Goal: Information Seeking & Learning: Find contact information

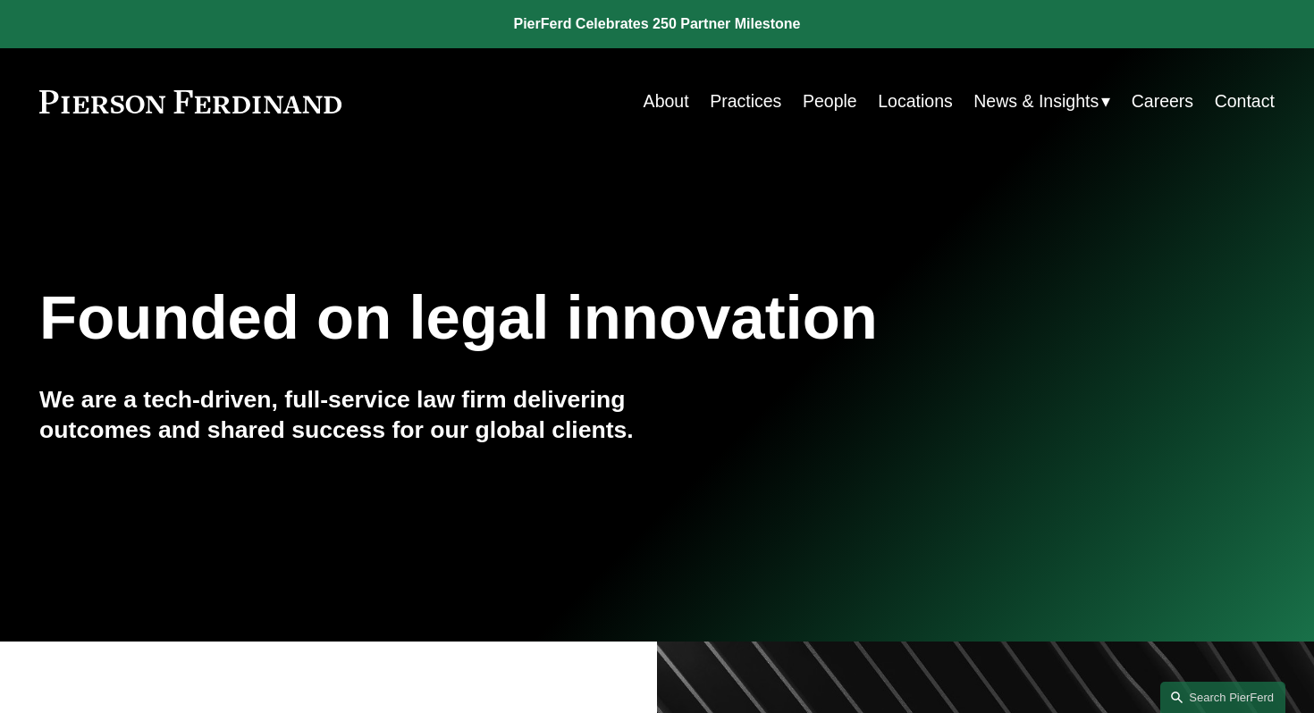
click at [838, 98] on link "People" at bounding box center [830, 101] width 55 height 35
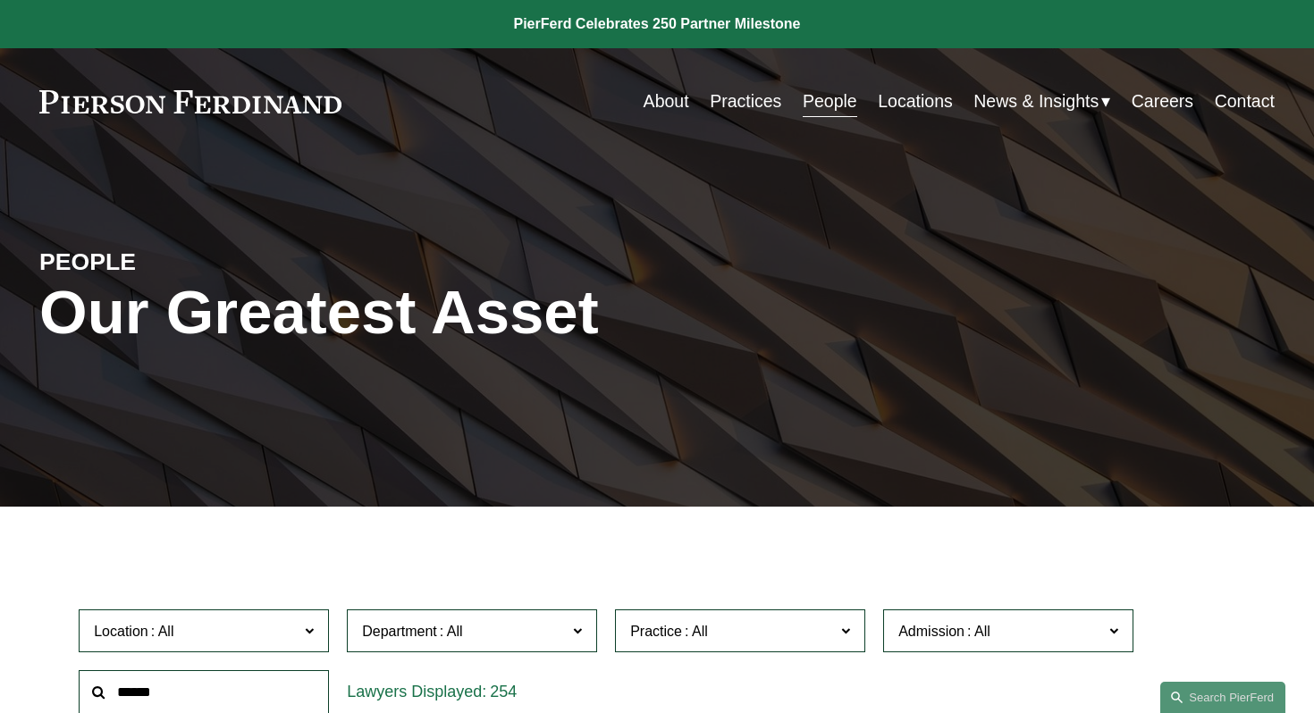
click at [779, 323] on h1 "Our Greatest Asset" at bounding box center [450, 313] width 823 height 71
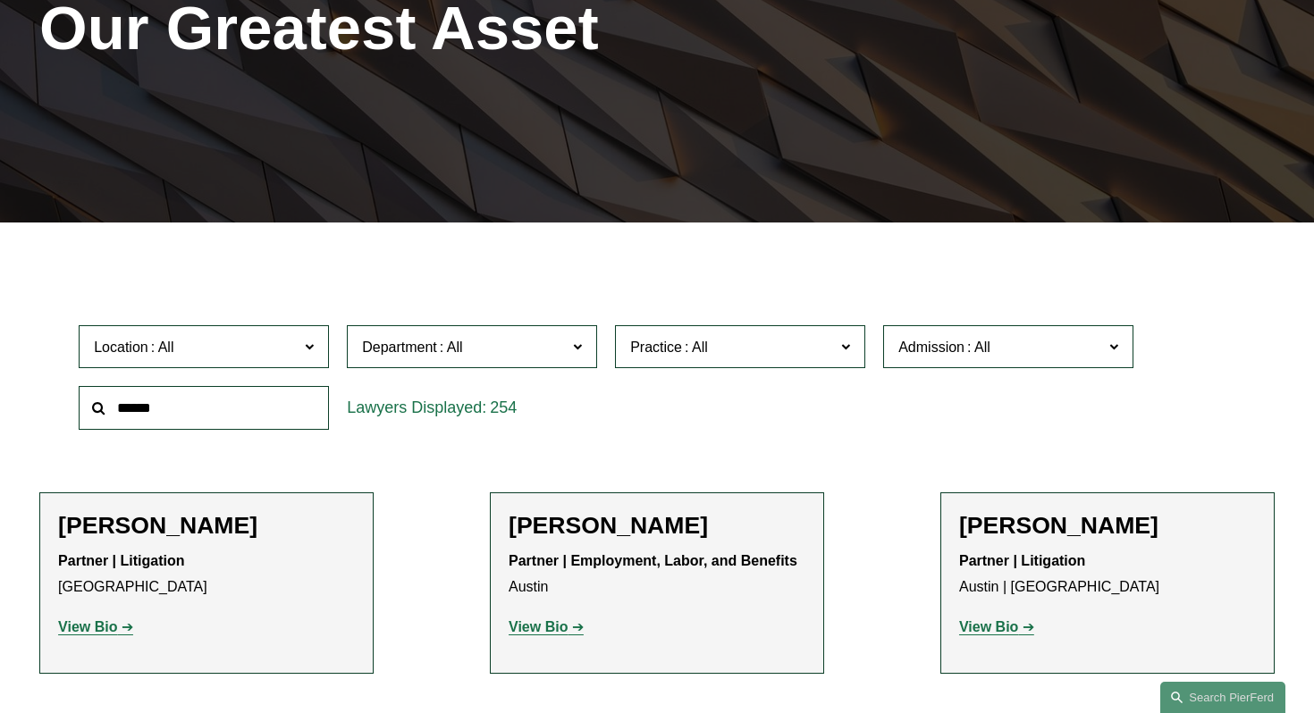
scroll to position [215, 0]
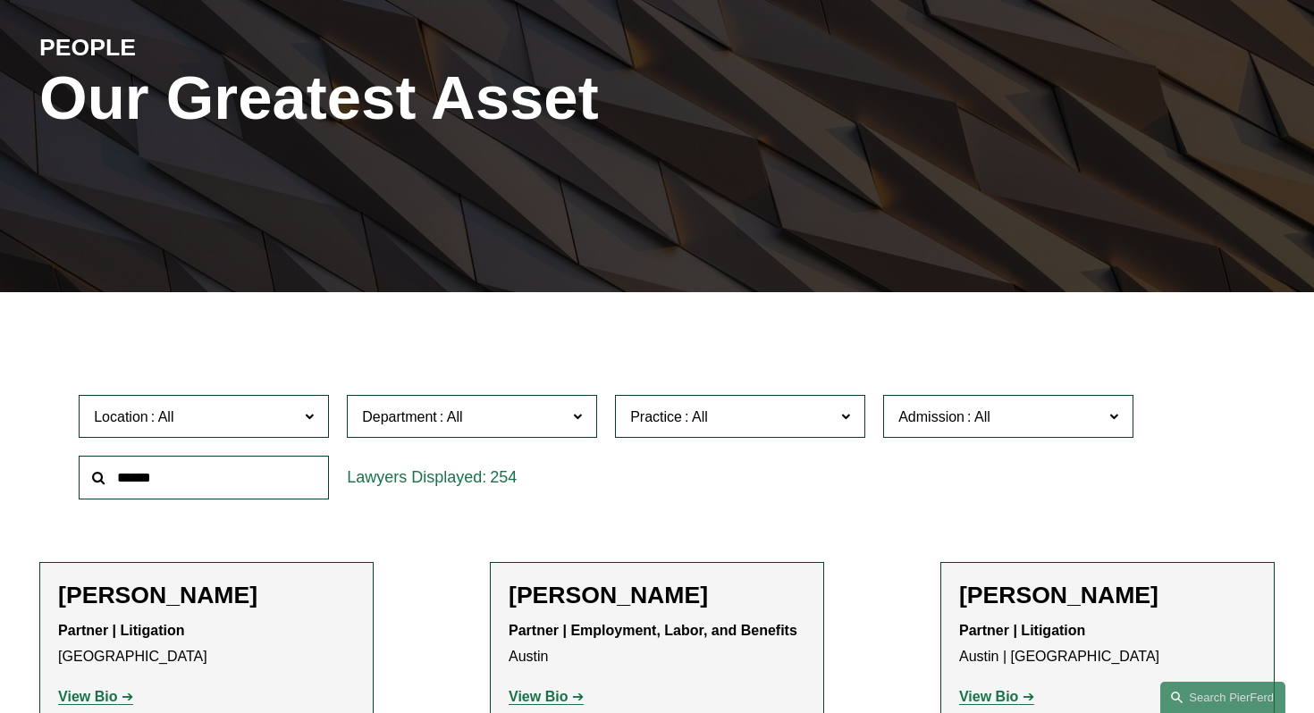
click at [789, 487] on div "Location All Atlanta Austin Boston Charlotte Chicago Cincinnati Cleveland Colum…" at bounding box center [657, 447] width 1174 height 122
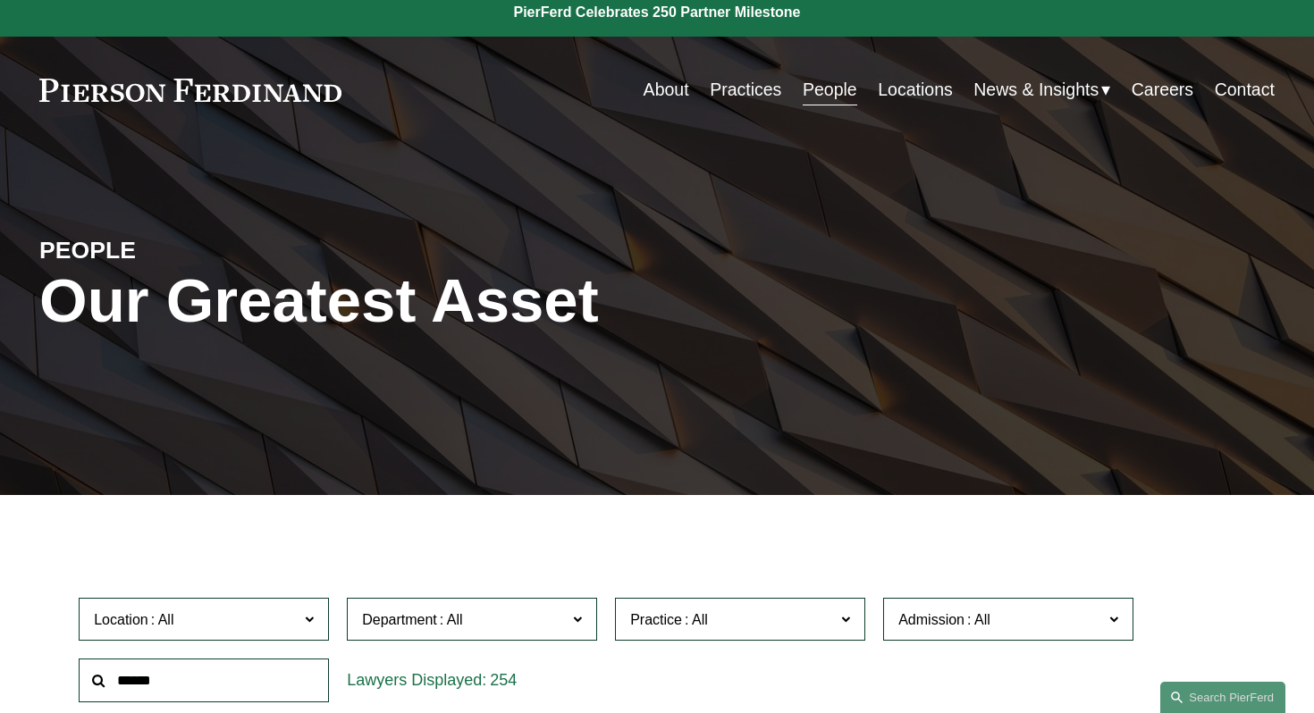
scroll to position [0, 0]
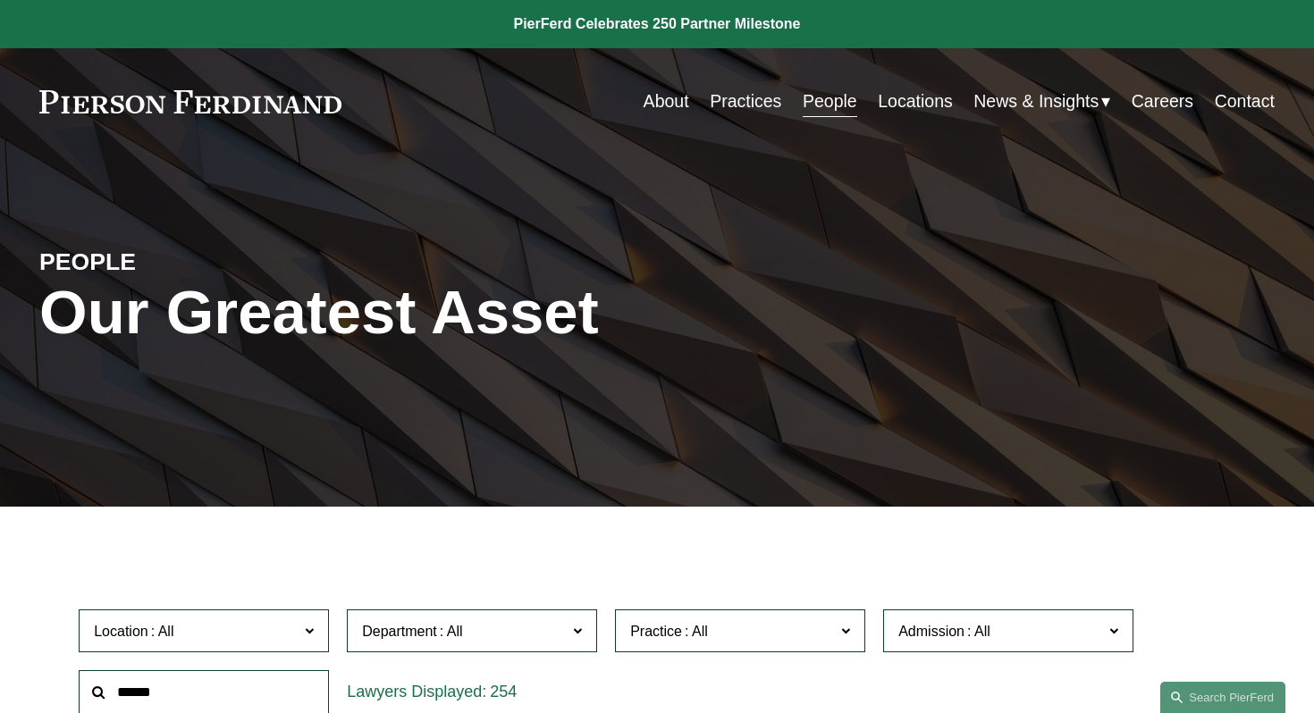
click at [894, 111] on link "Locations" at bounding box center [915, 101] width 75 height 35
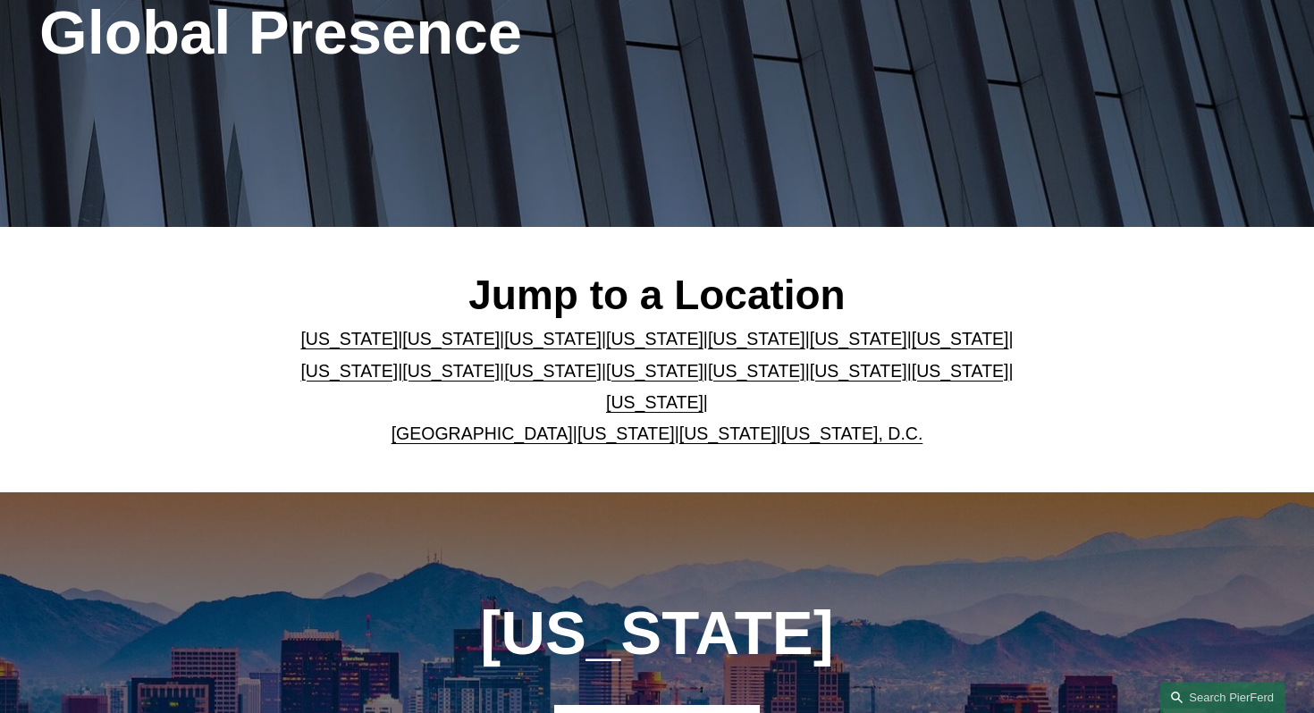
scroll to position [286, 0]
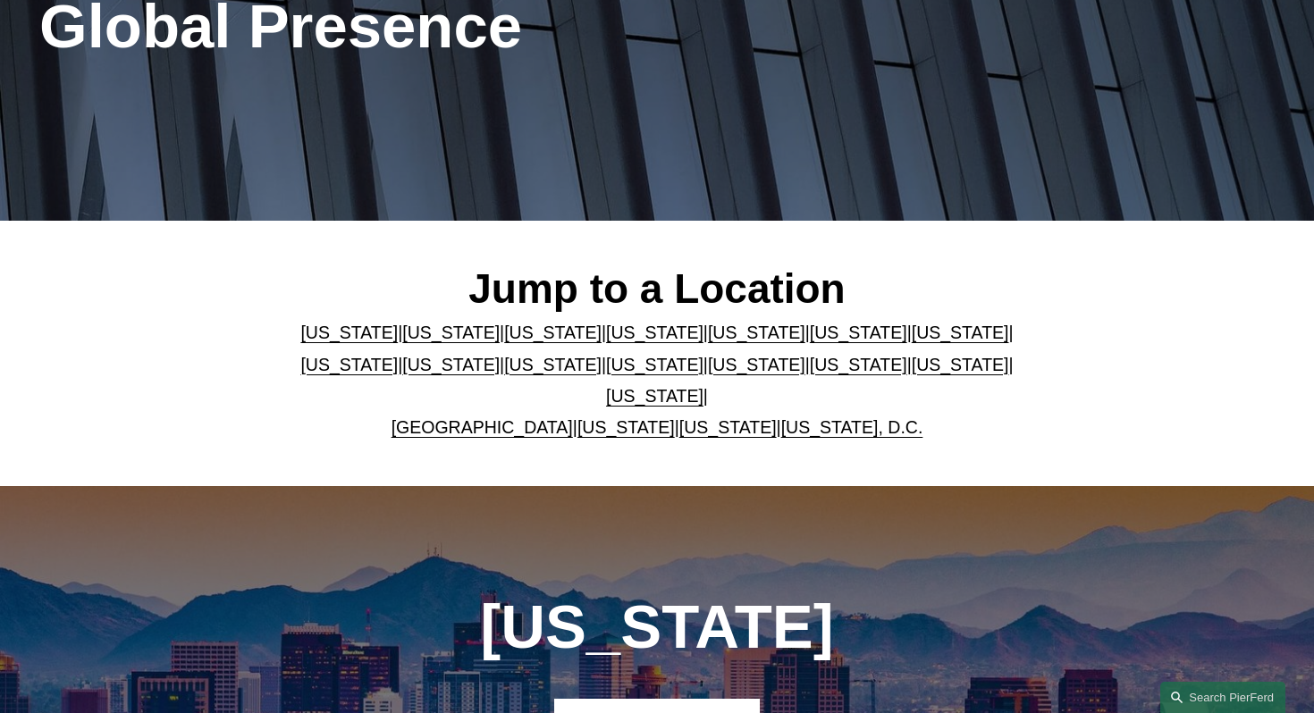
click at [703, 359] on link "New York" at bounding box center [654, 365] width 97 height 20
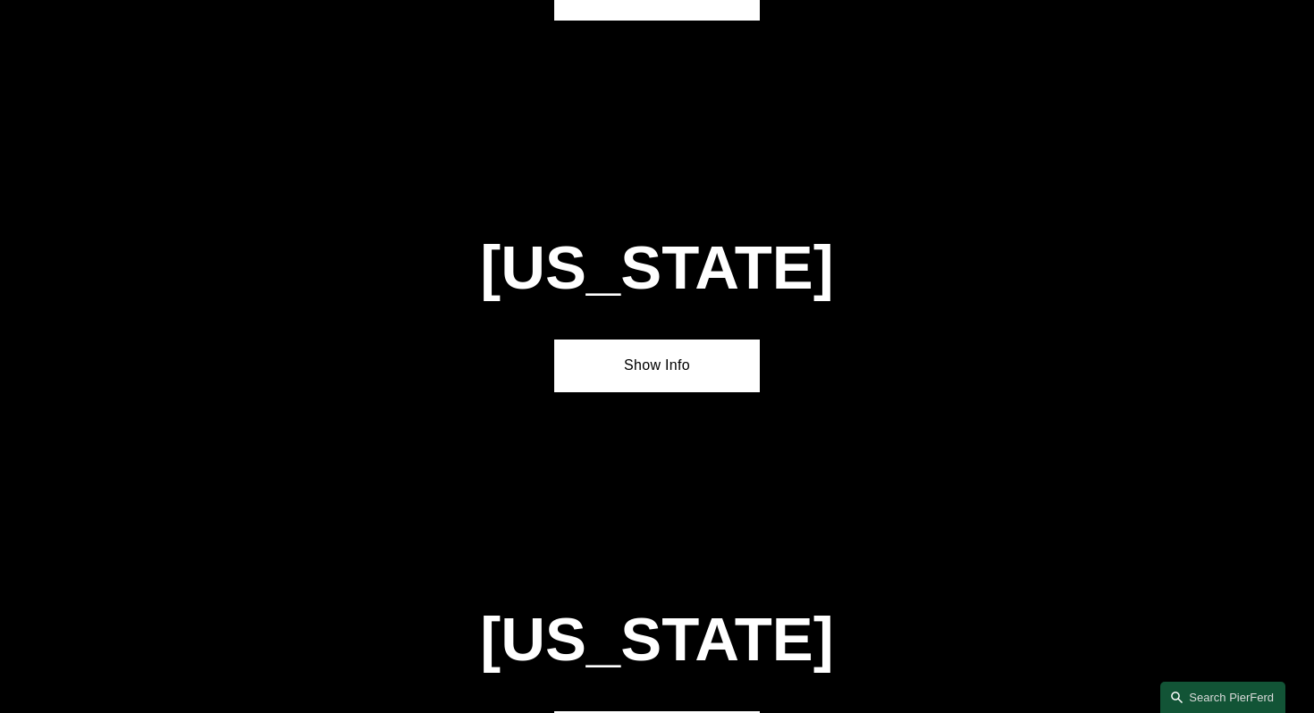
scroll to position [4490, 0]
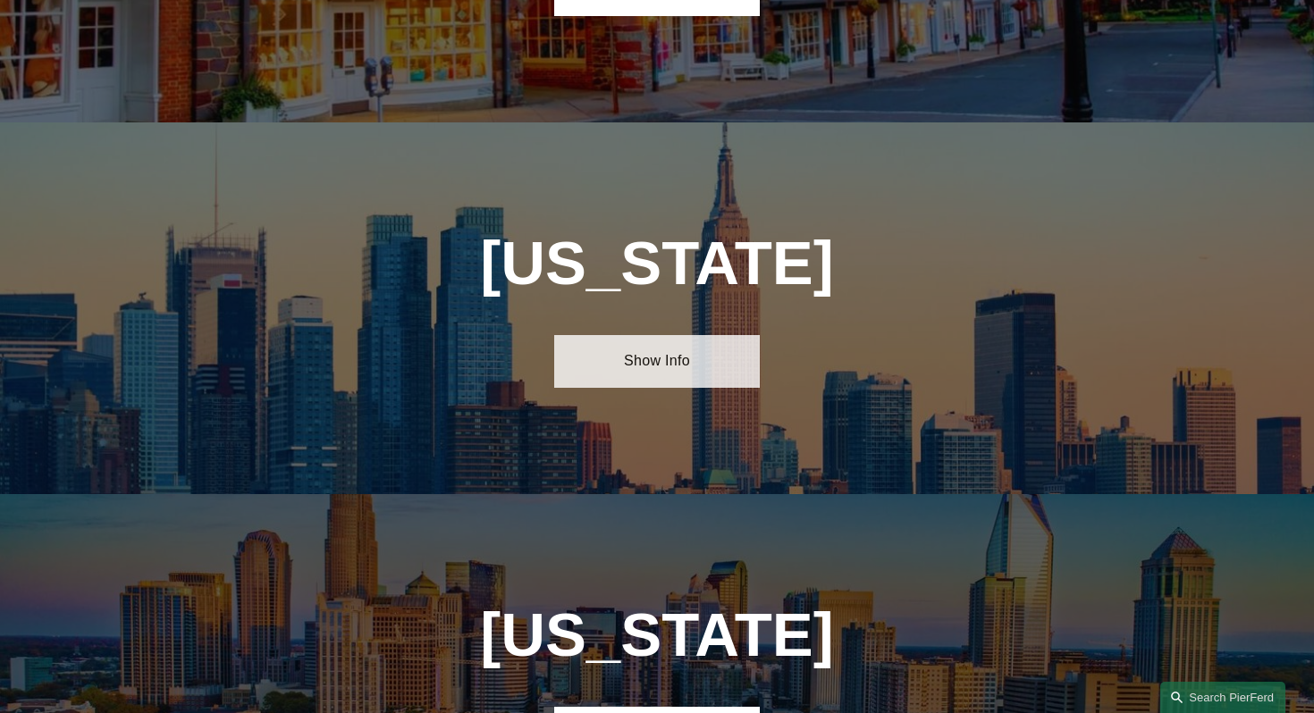
click at [662, 335] on link "Show Info" at bounding box center [657, 361] width 206 height 53
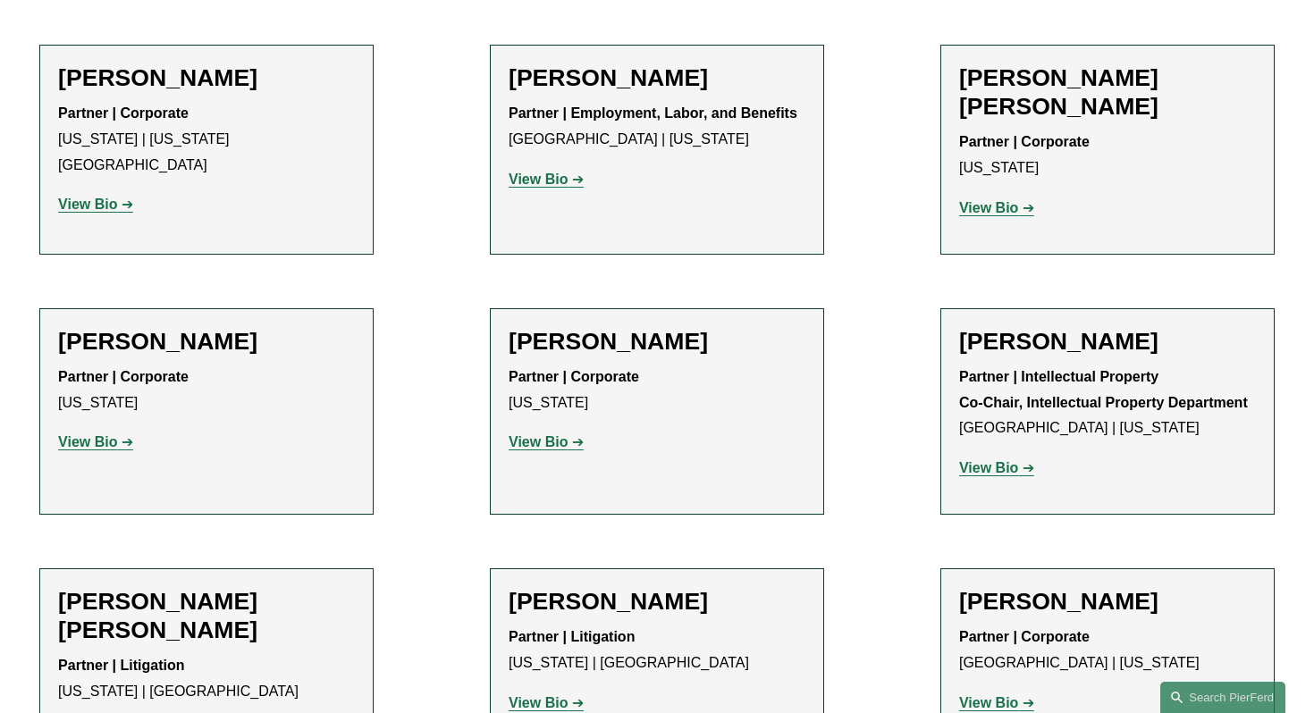
scroll to position [3218, 0]
click at [995, 459] on strong "View Bio" at bounding box center [988, 466] width 59 height 15
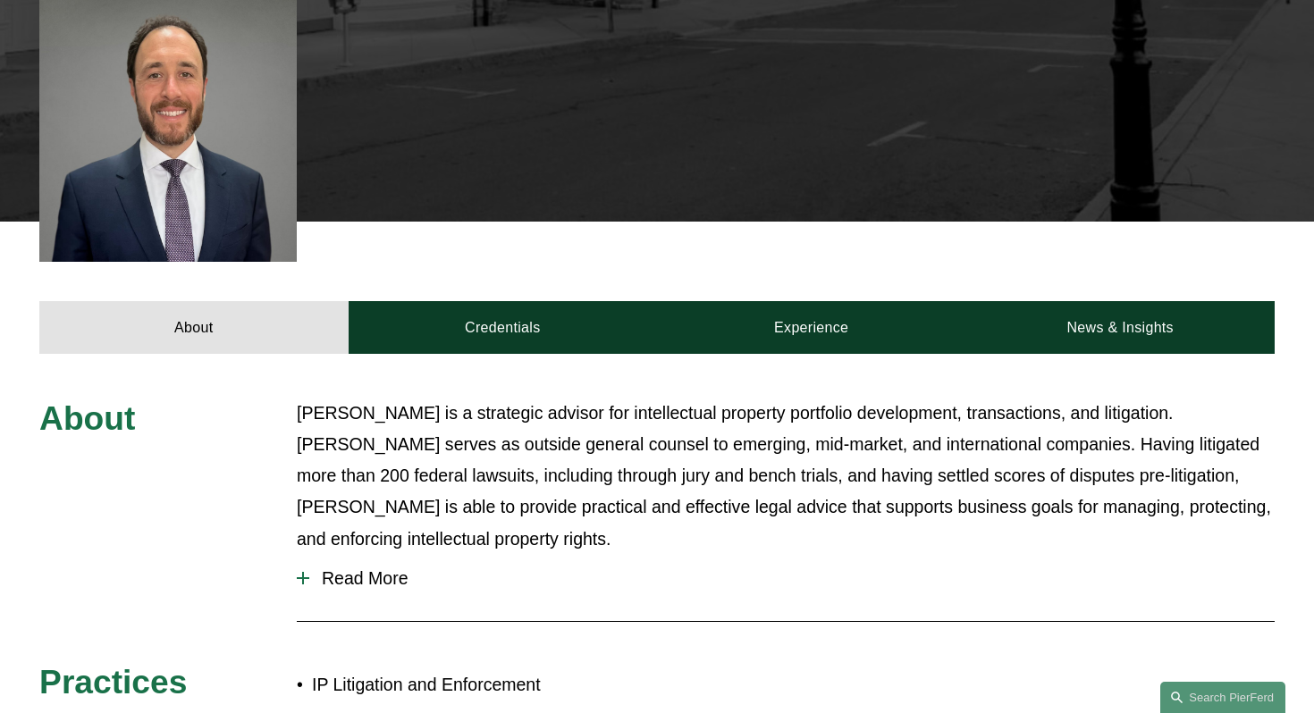
scroll to position [644, 0]
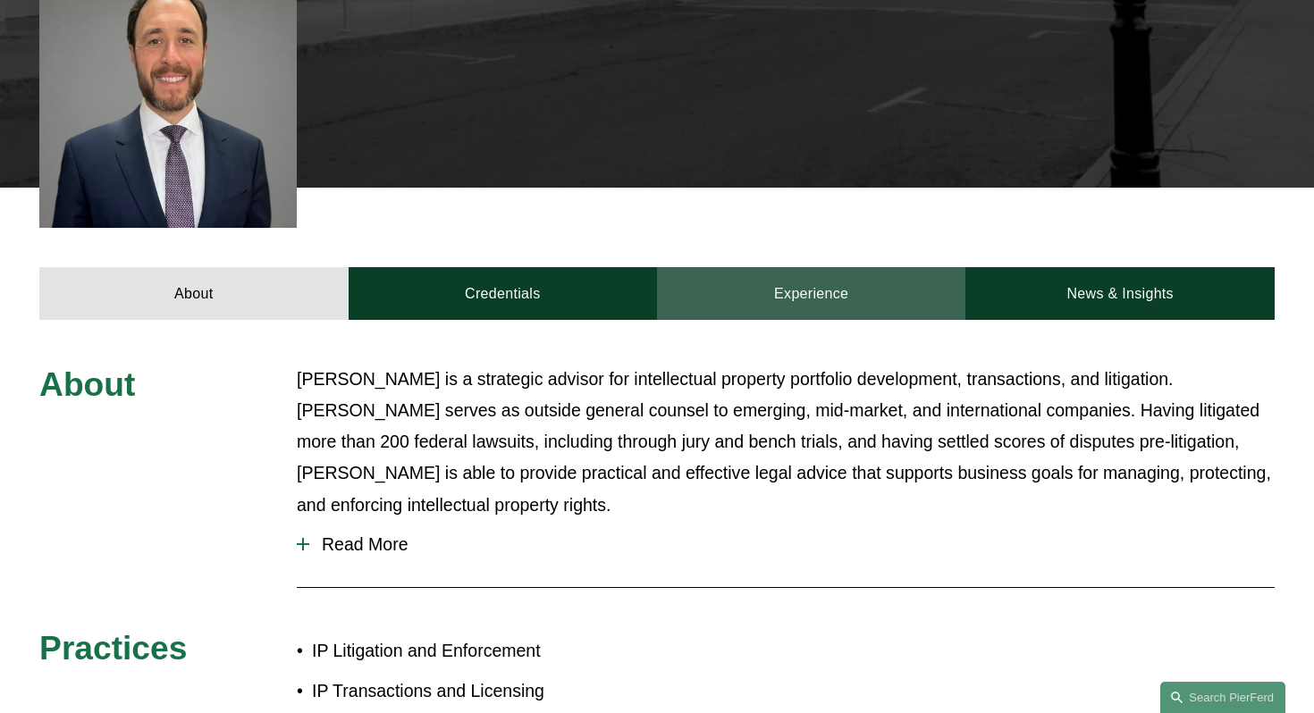
click at [829, 272] on link "Experience" at bounding box center [811, 293] width 308 height 53
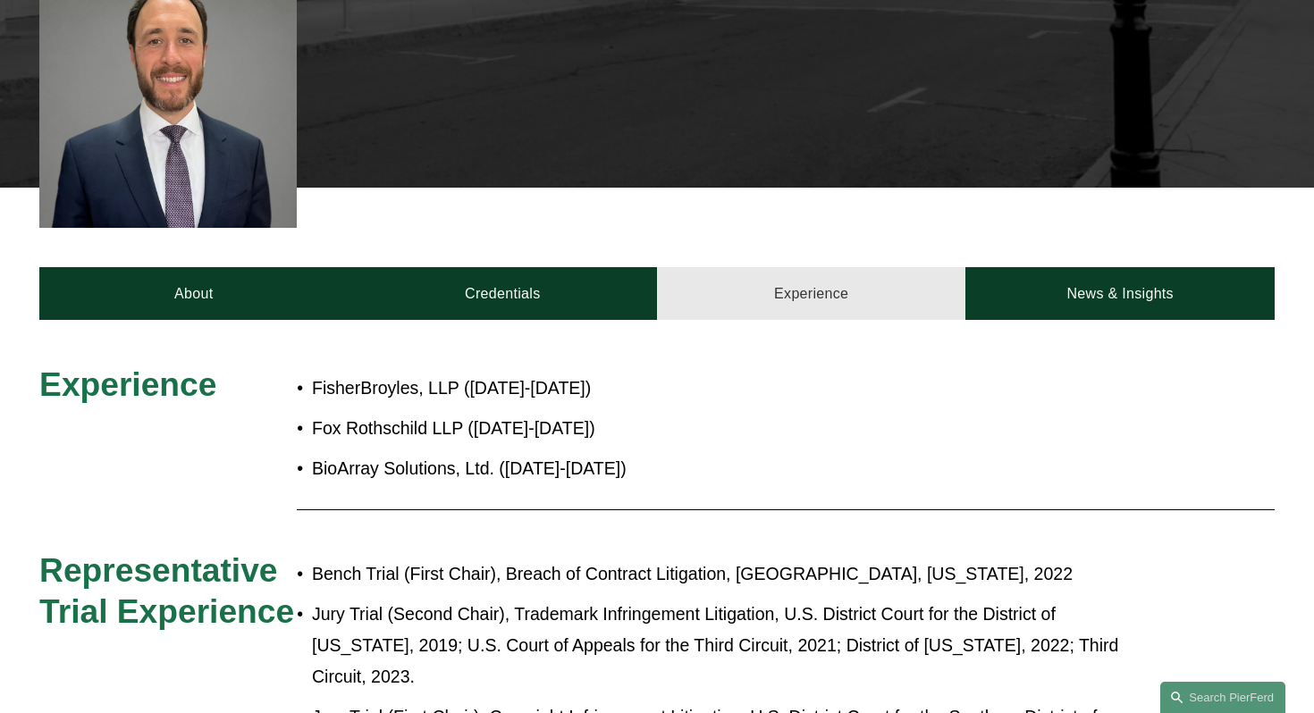
click at [825, 284] on link "Experience" at bounding box center [811, 293] width 308 height 53
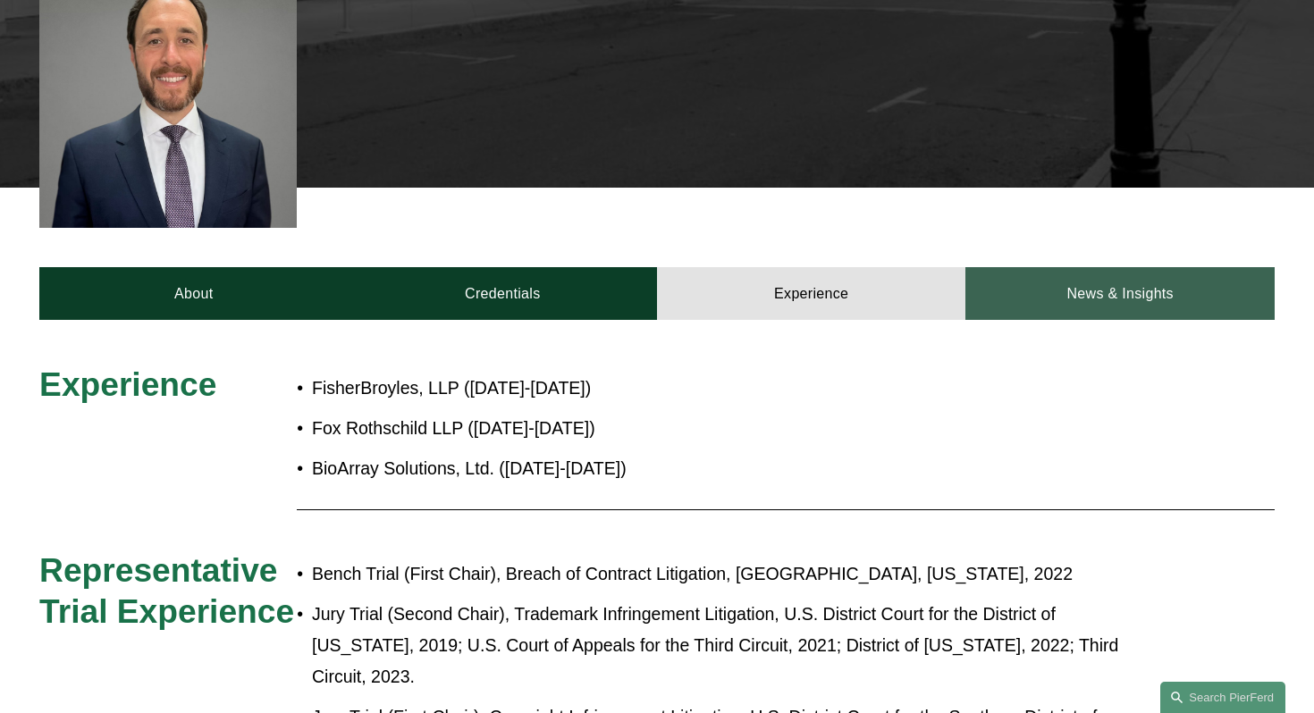
click at [1094, 267] on link "News & Insights" at bounding box center [1119, 293] width 308 height 53
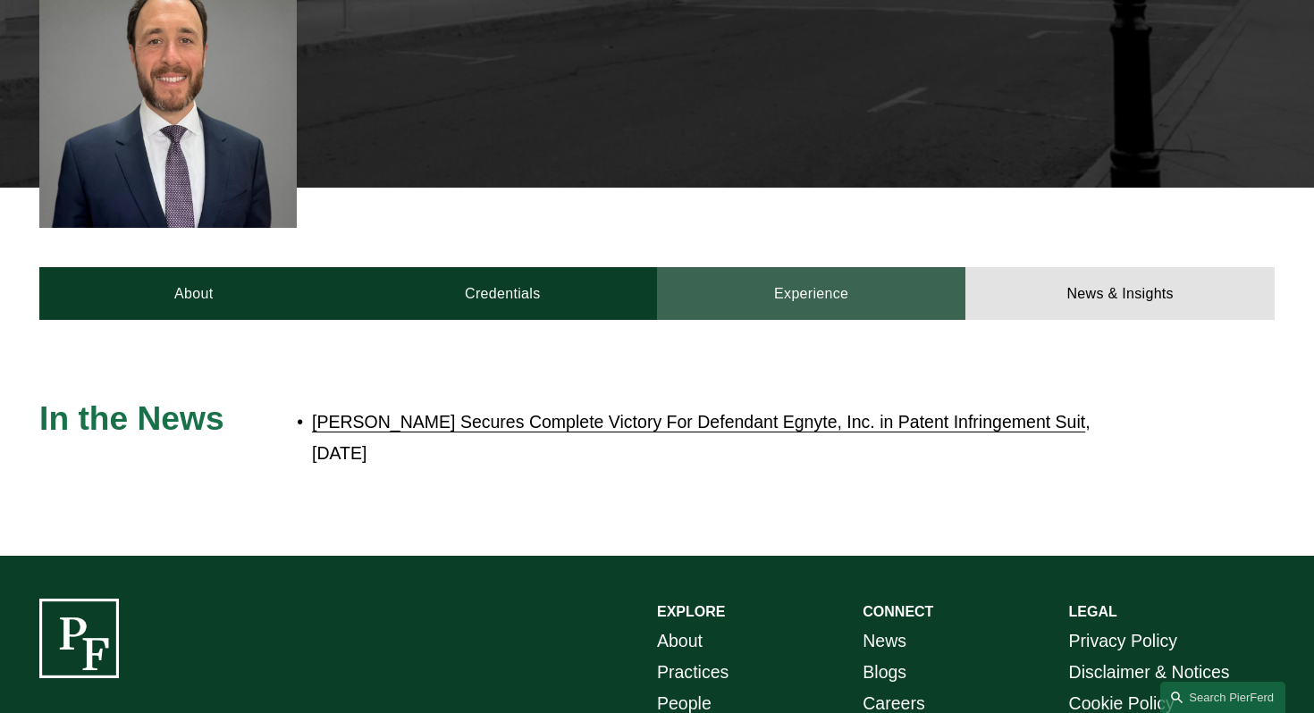
click at [818, 275] on link "Experience" at bounding box center [811, 293] width 308 height 53
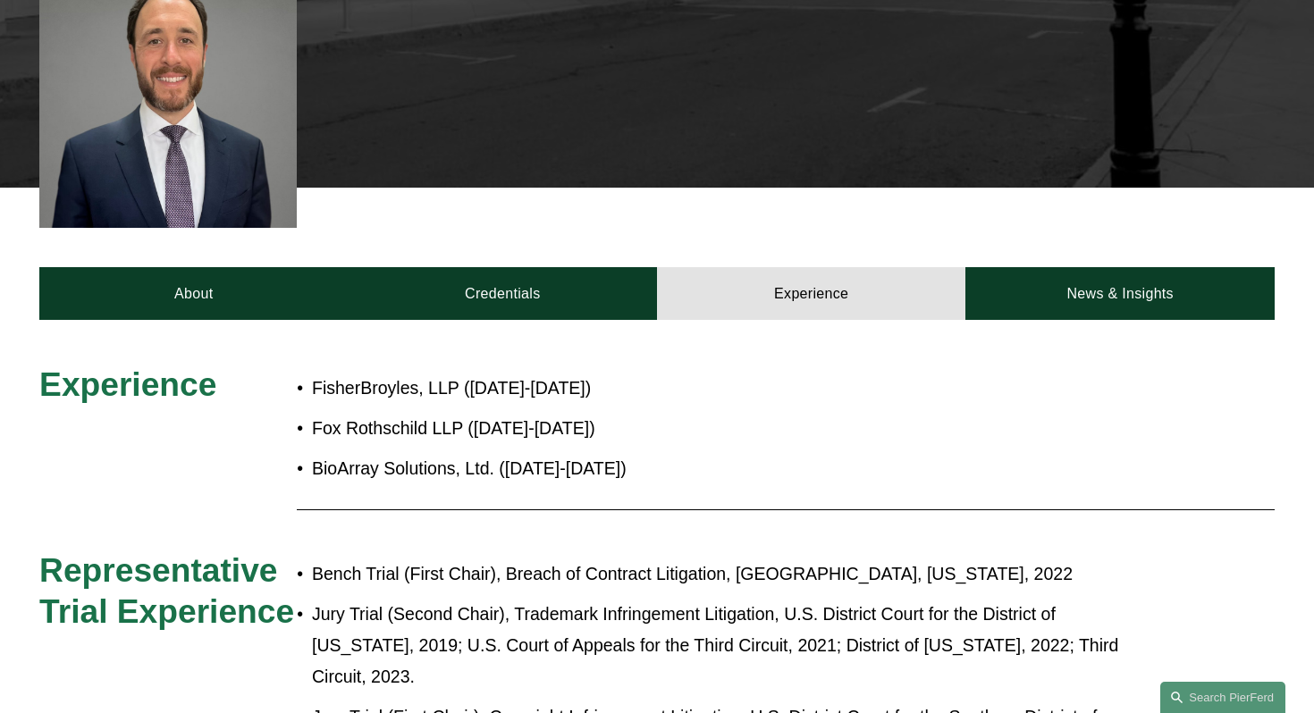
click at [1006, 453] on p "BioArray Solutions, Ltd. (2005-2006)" at bounding box center [716, 468] width 808 height 31
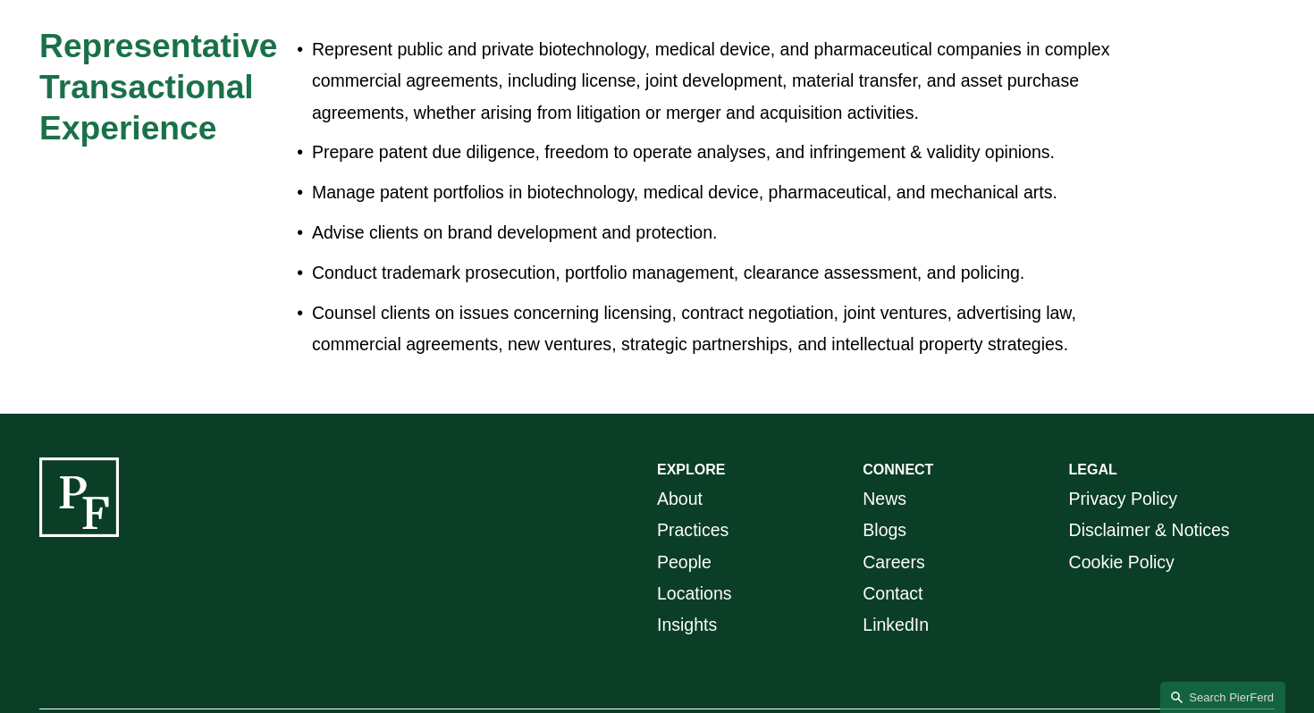
scroll to position [1680, 0]
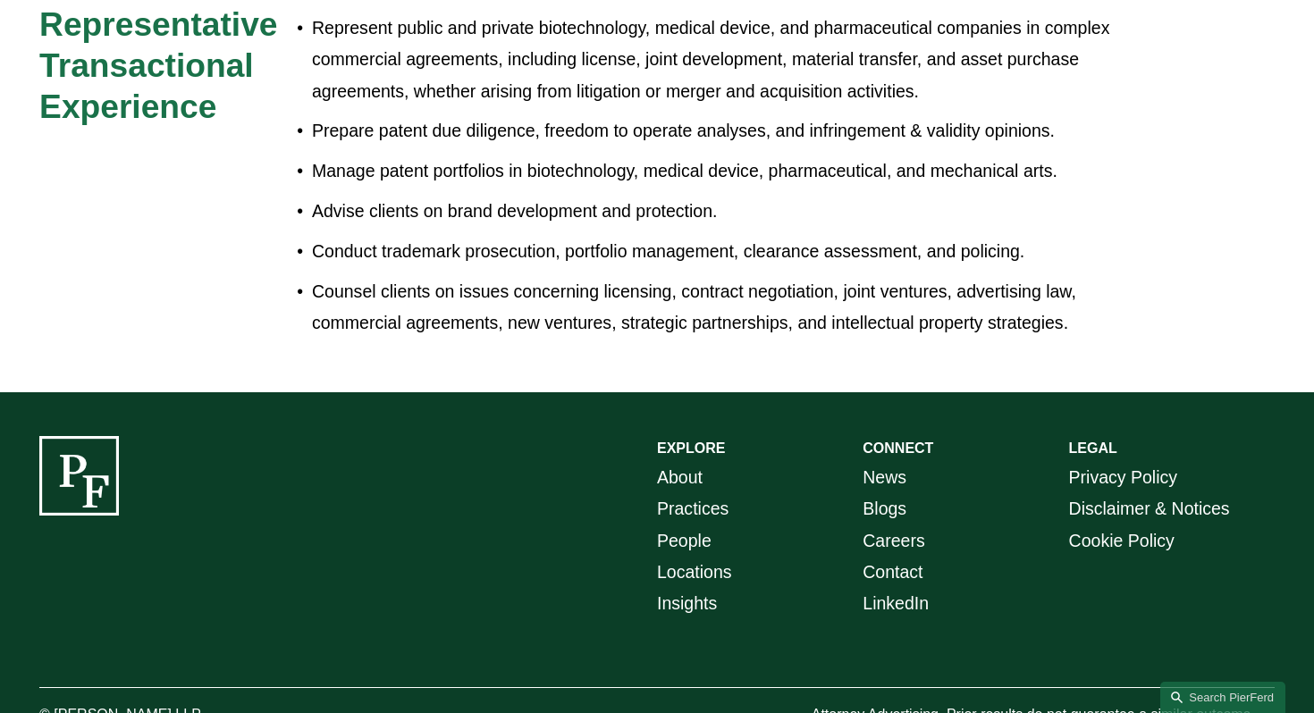
click at [703, 493] on link "Practices" at bounding box center [693, 508] width 72 height 31
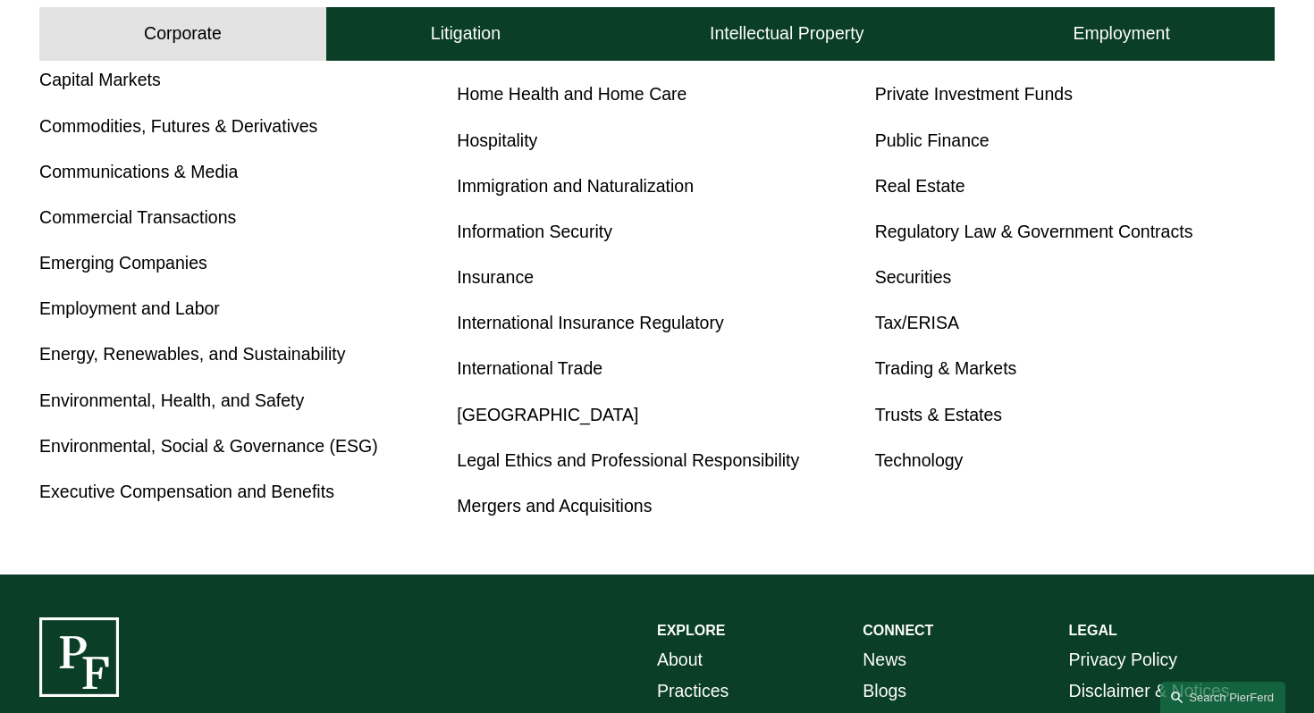
scroll to position [1001, 0]
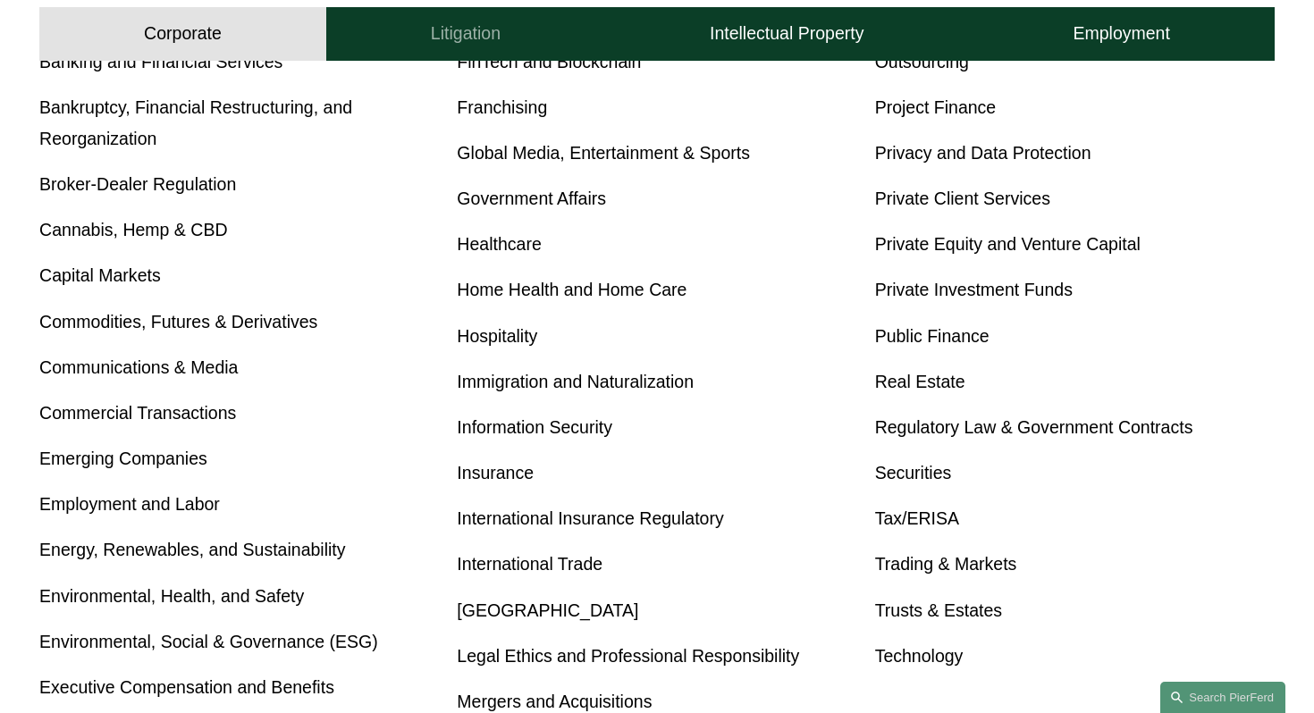
click at [479, 38] on h4 "Litigation" at bounding box center [466, 34] width 70 height 22
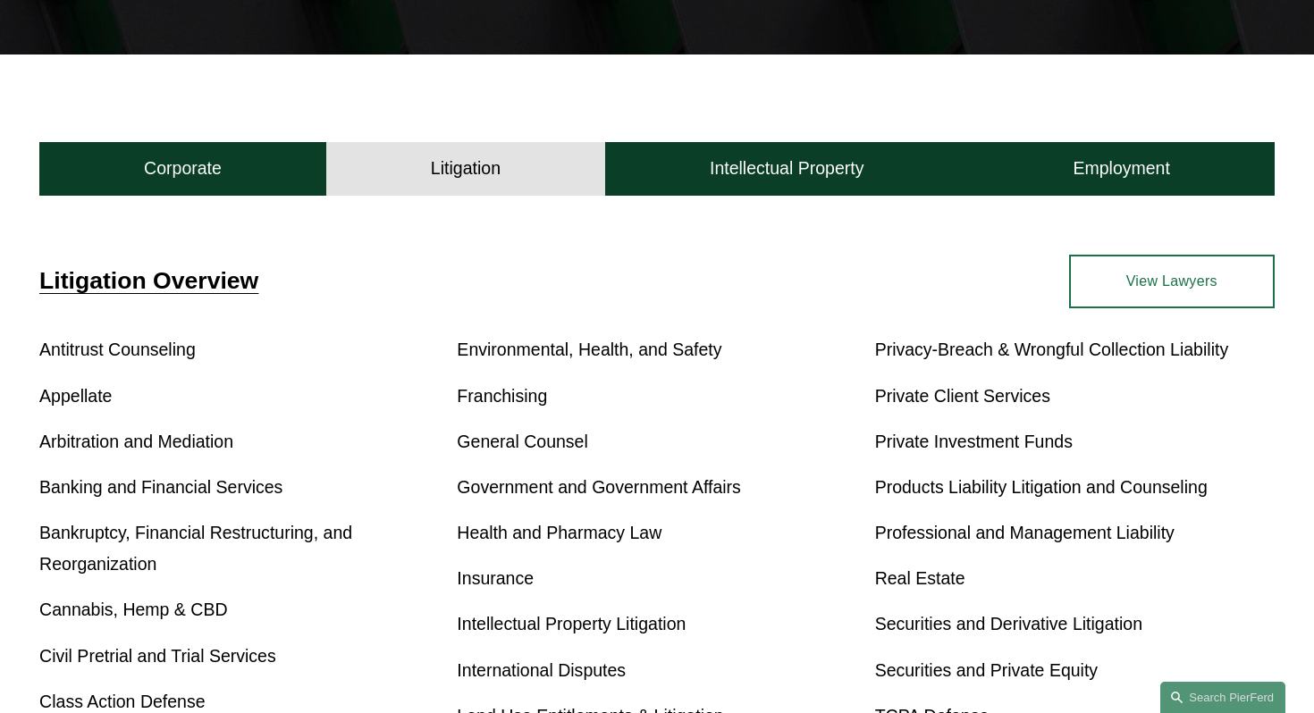
scroll to position [488, 0]
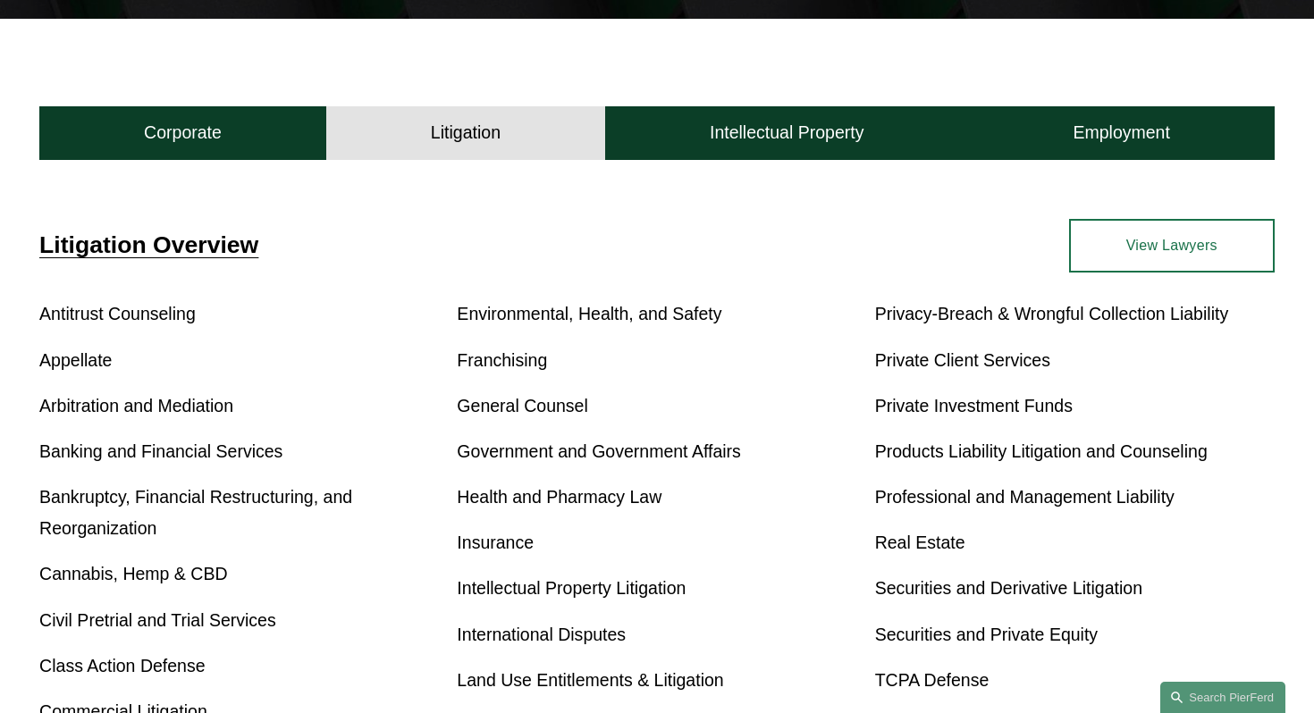
click at [1113, 242] on link "View Lawyers" at bounding box center [1172, 245] width 206 height 53
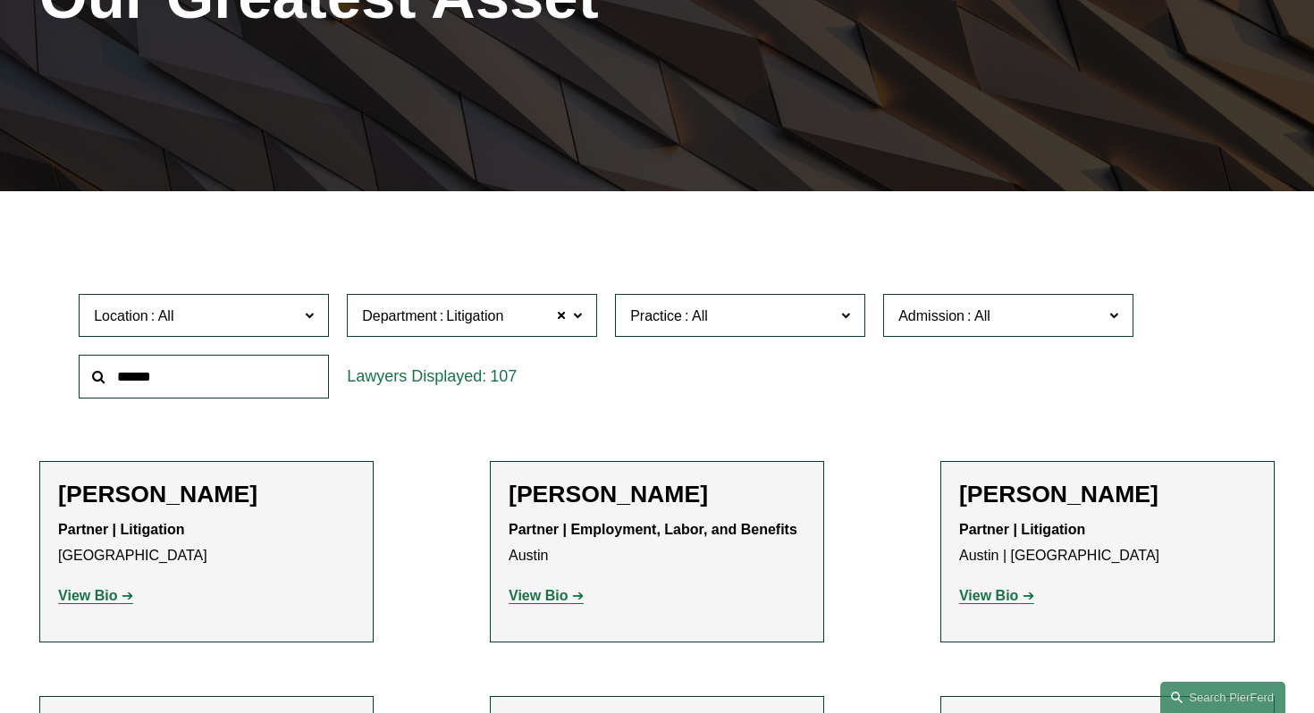
scroll to position [322, 0]
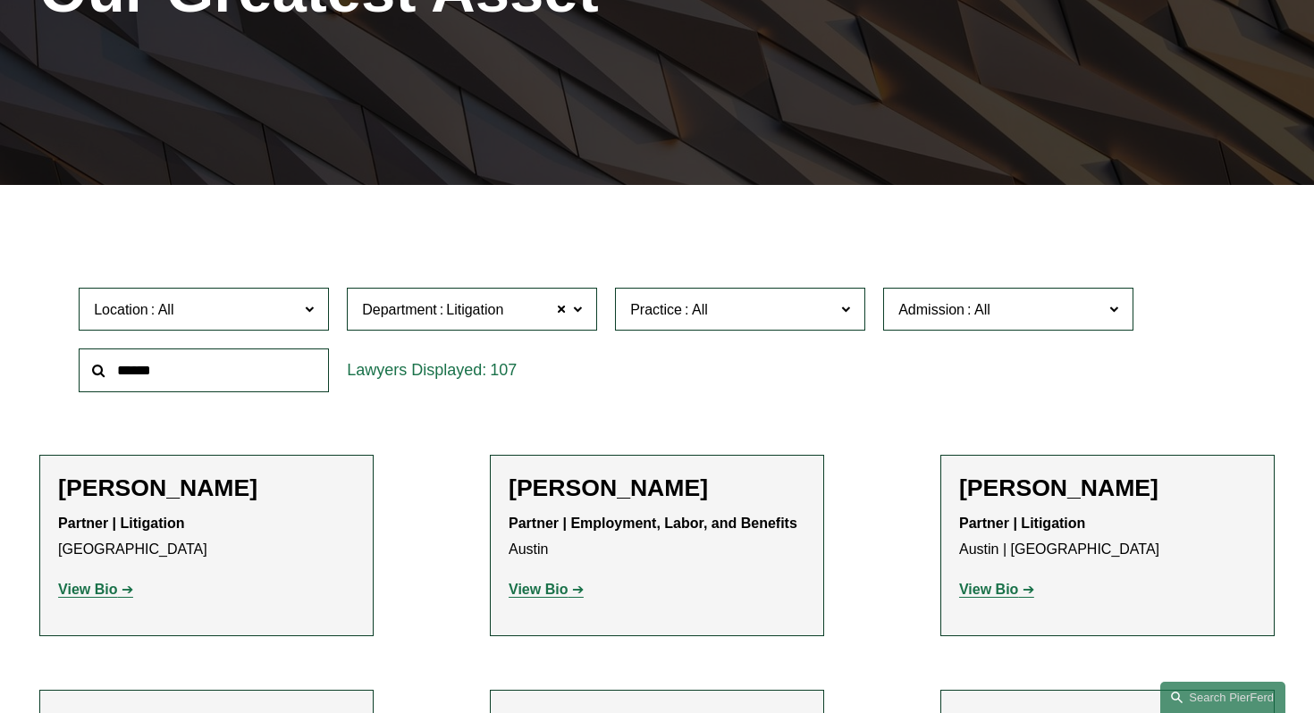
click at [247, 280] on div "Location All Atlanta Austin Boston Charlotte Chicago Cincinnati Cleveland Colum…" at bounding box center [204, 310] width 268 height 62
click at [243, 302] on span "Location" at bounding box center [196, 310] width 205 height 24
click at [243, 303] on span "Location" at bounding box center [196, 310] width 205 height 24
click at [215, 383] on input "text" at bounding box center [204, 371] width 250 height 44
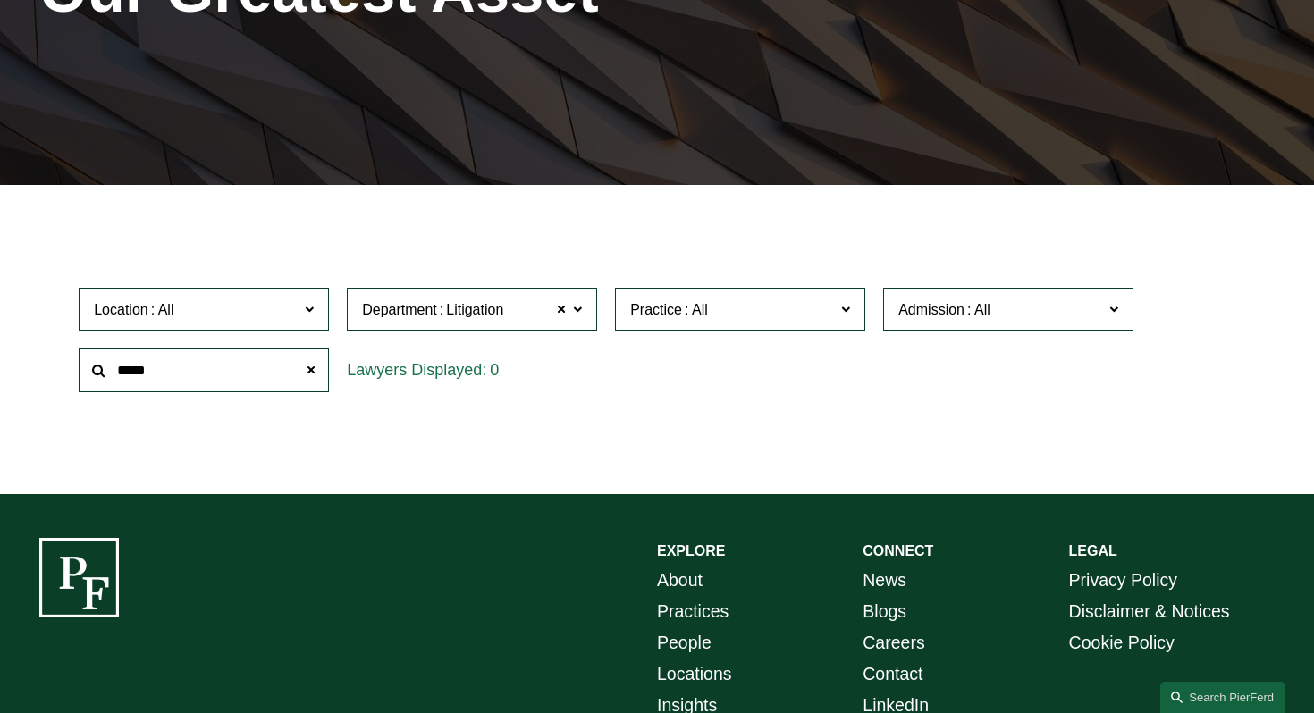
click at [693, 376] on div "Location All Atlanta Austin Boston Charlotte Chicago Cincinnati Cleveland Colum…" at bounding box center [657, 340] width 1174 height 122
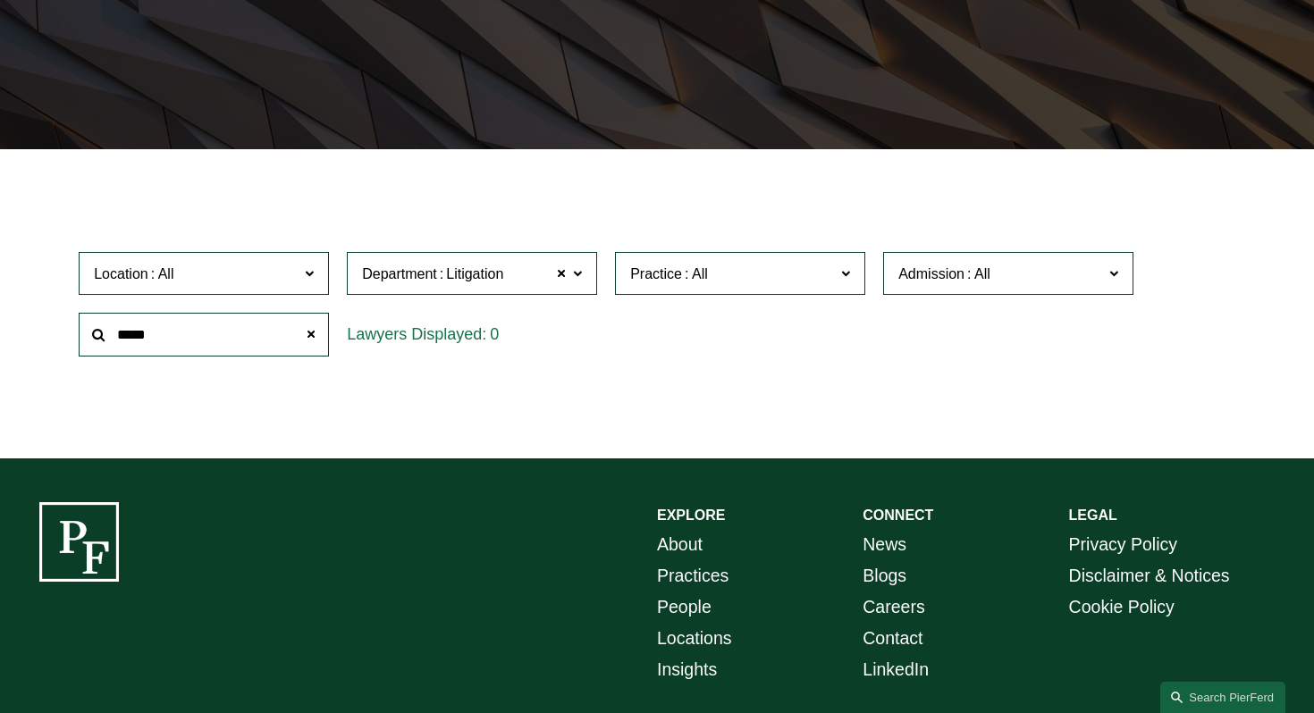
click at [227, 324] on input "*****" at bounding box center [204, 335] width 250 height 44
type input "*"
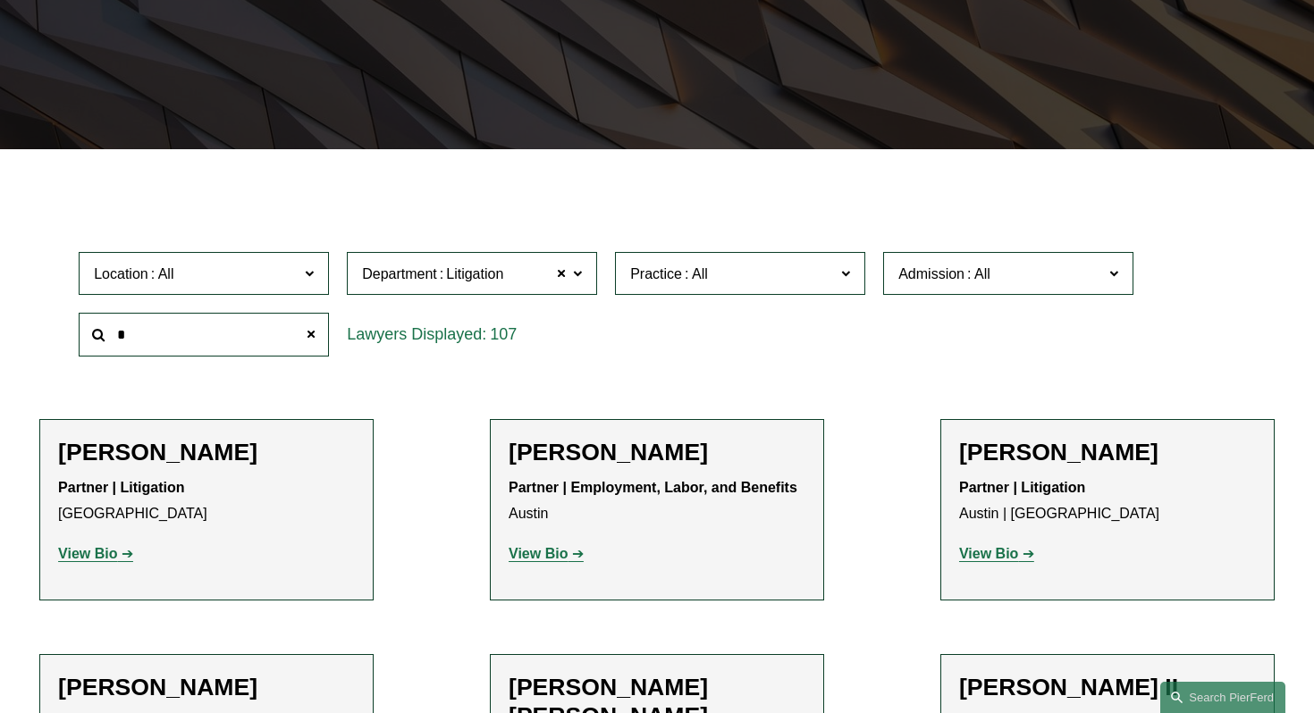
click at [1241, 297] on div "Location All Atlanta Austin Boston Charlotte Chicago Cincinnati Cleveland Colum…" at bounding box center [657, 304] width 1174 height 122
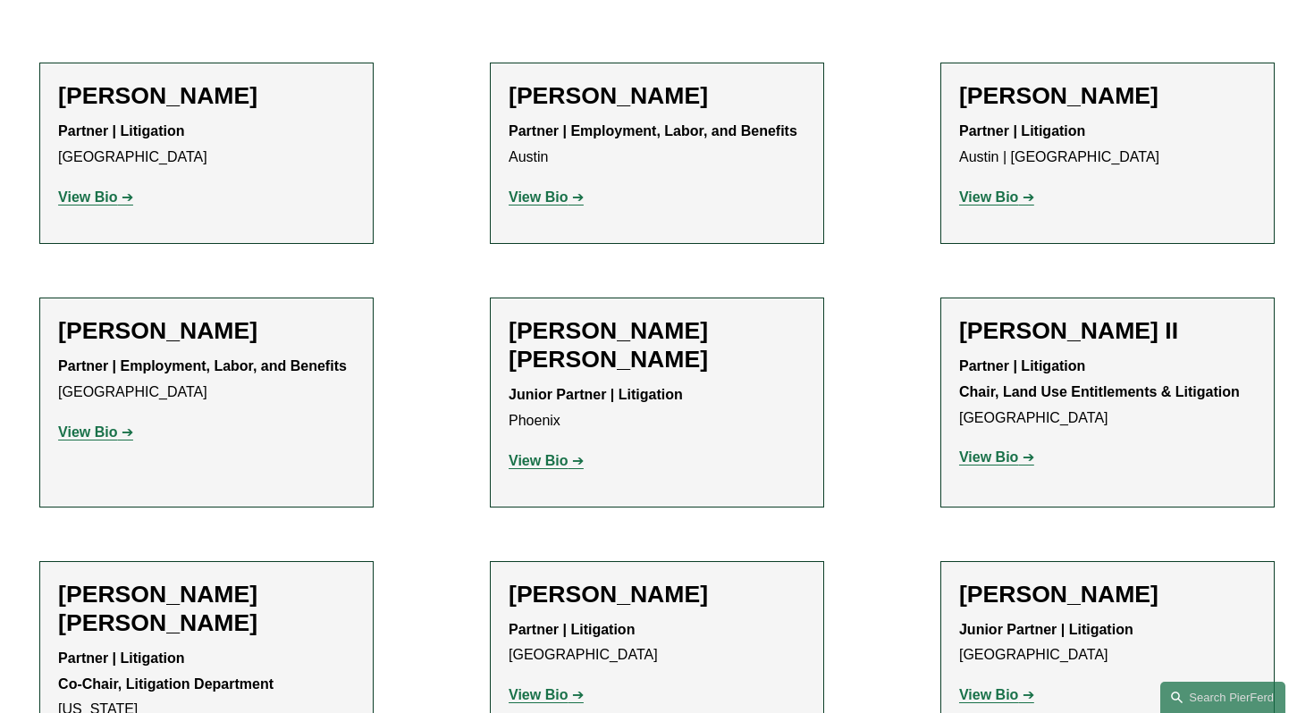
scroll to position [715, 0]
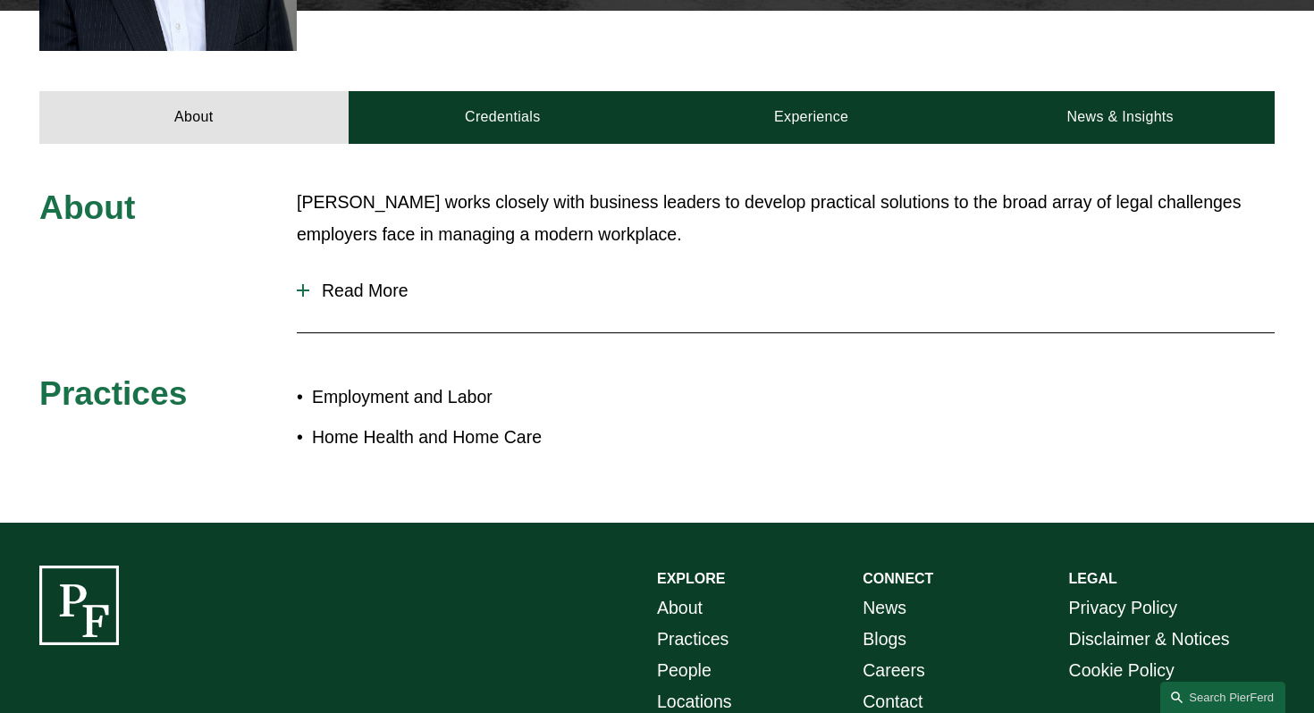
scroll to position [751, 0]
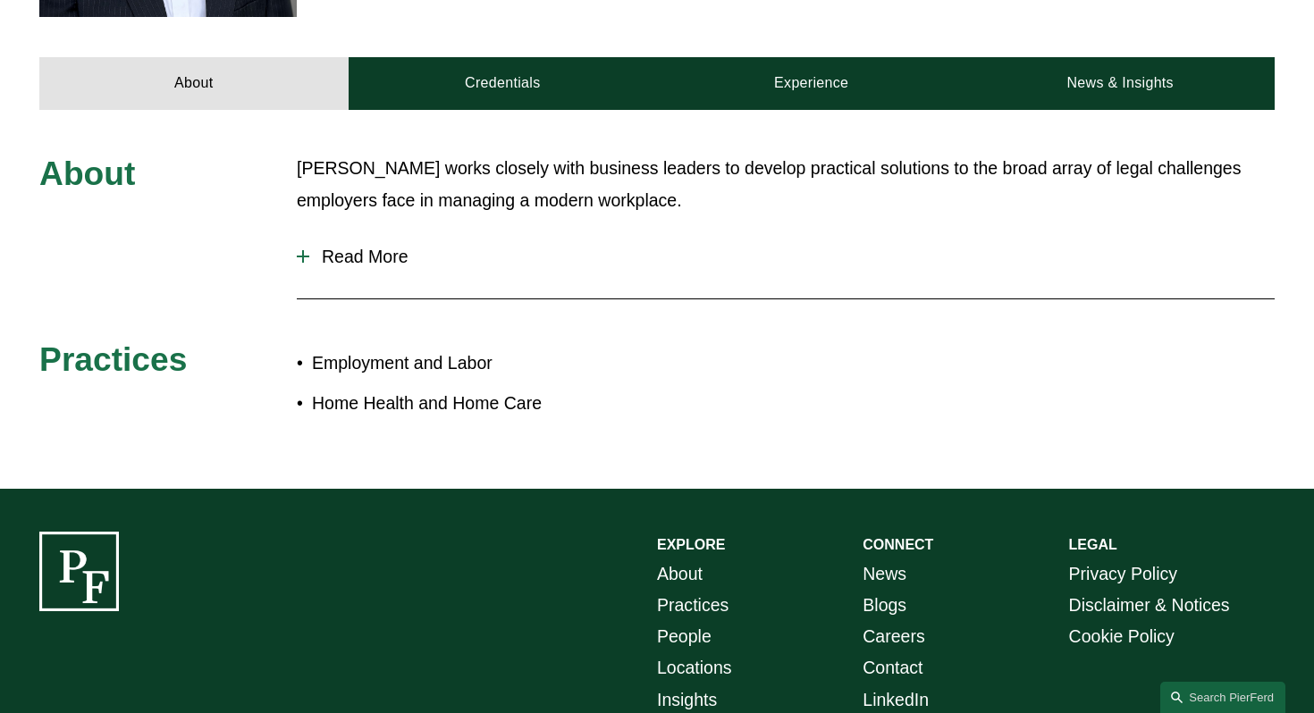
click at [376, 263] on span "Read More" at bounding box center [791, 257] width 965 height 21
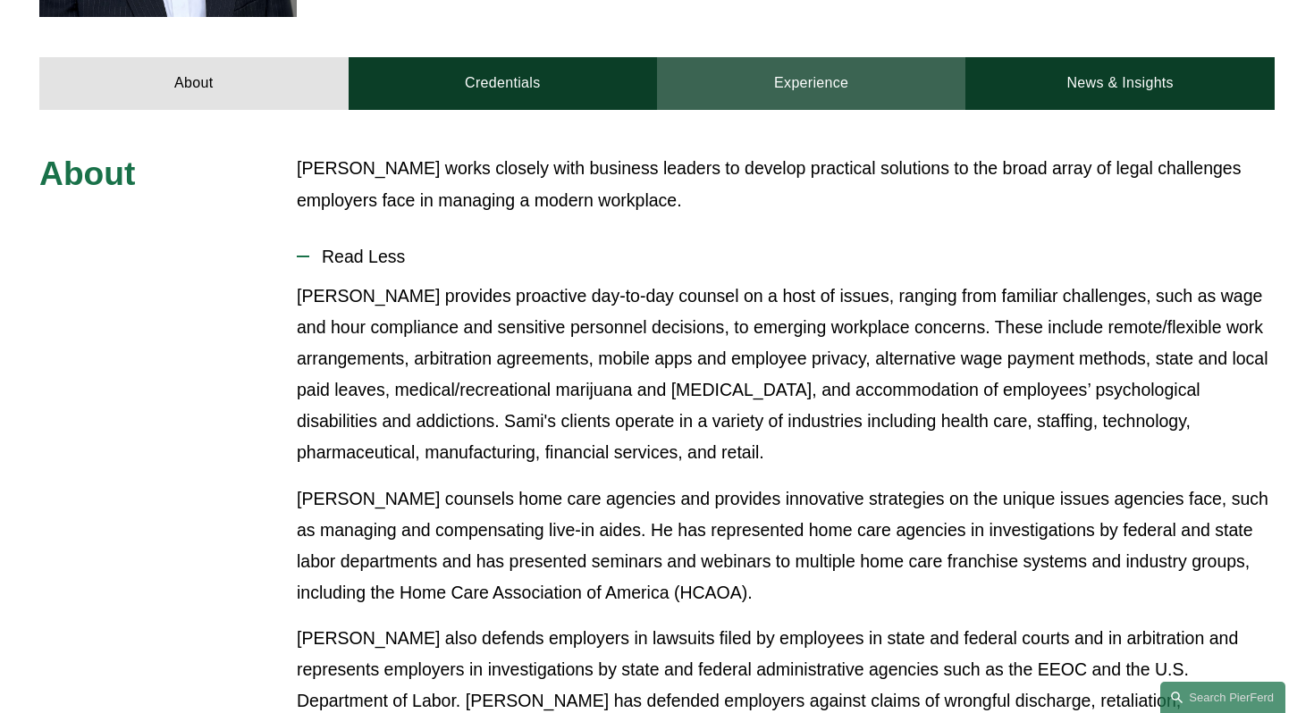
click at [812, 95] on link "Experience" at bounding box center [811, 83] width 308 height 53
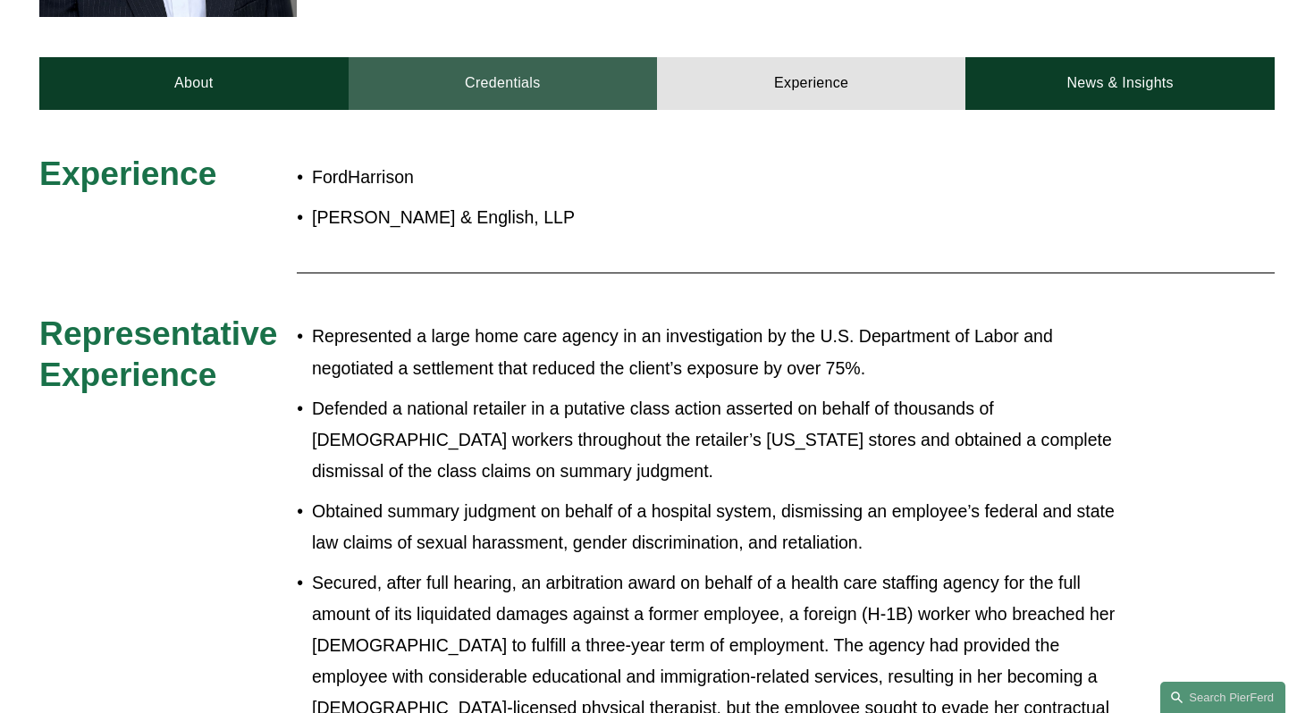
click at [487, 89] on link "Credentials" at bounding box center [503, 83] width 308 height 53
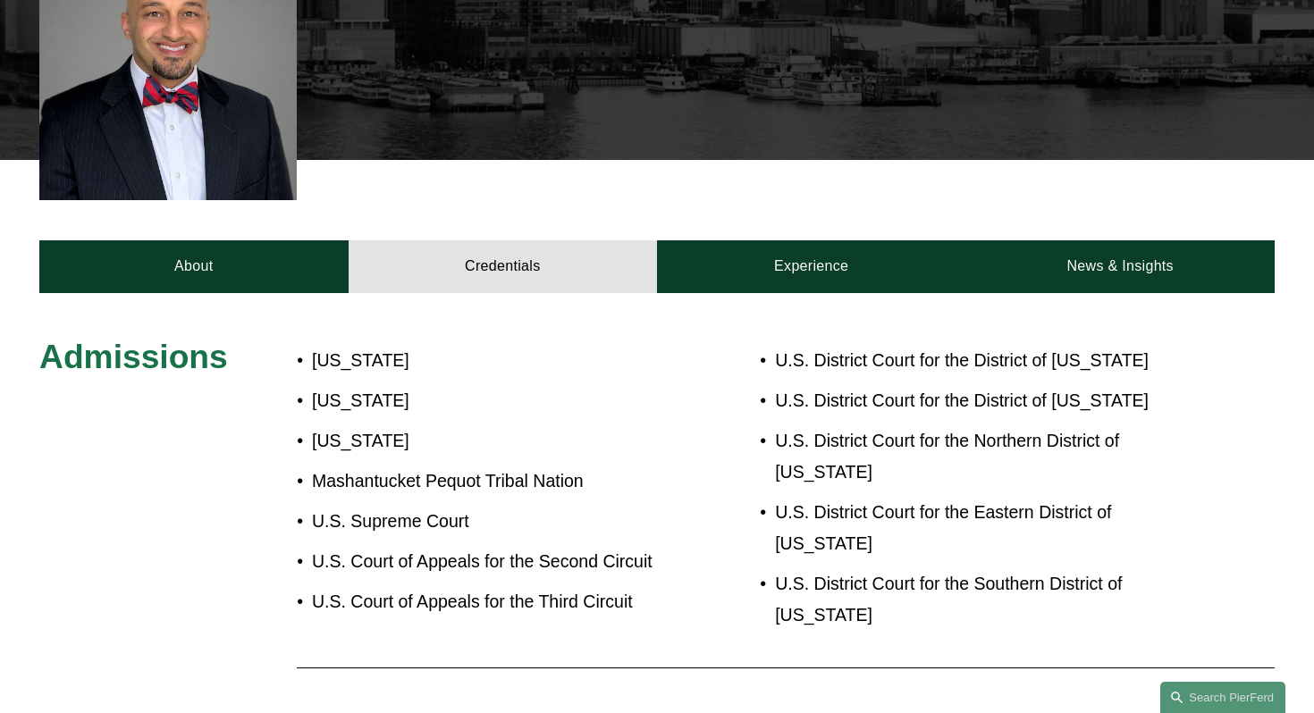
scroll to position [572, 0]
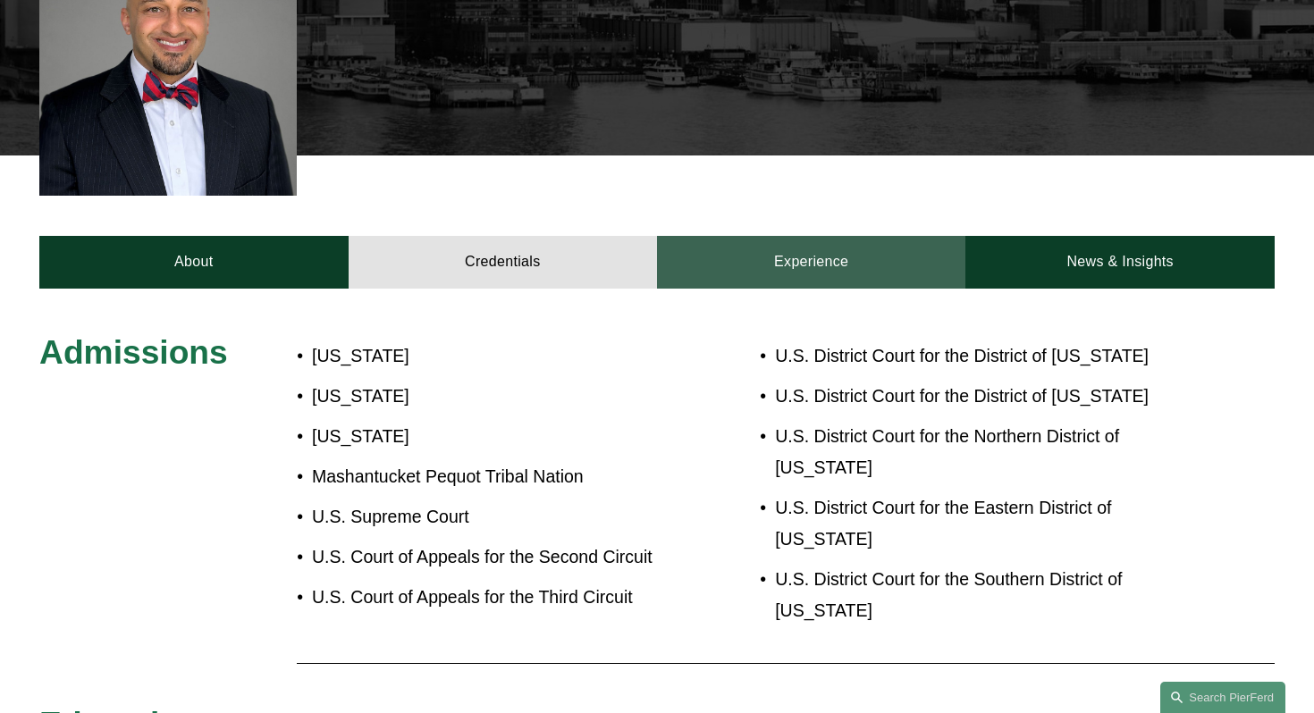
click at [802, 272] on link "Experience" at bounding box center [811, 262] width 308 height 53
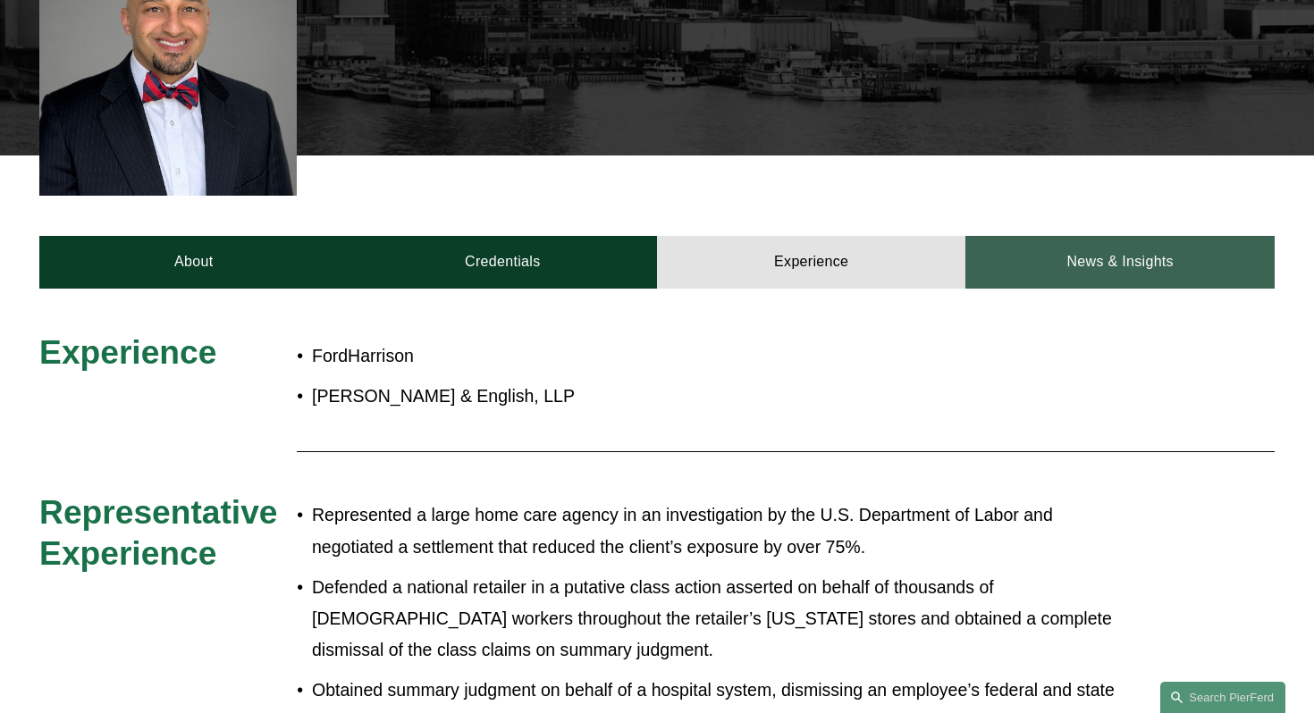
click at [1122, 272] on link "News & Insights" at bounding box center [1119, 262] width 308 height 53
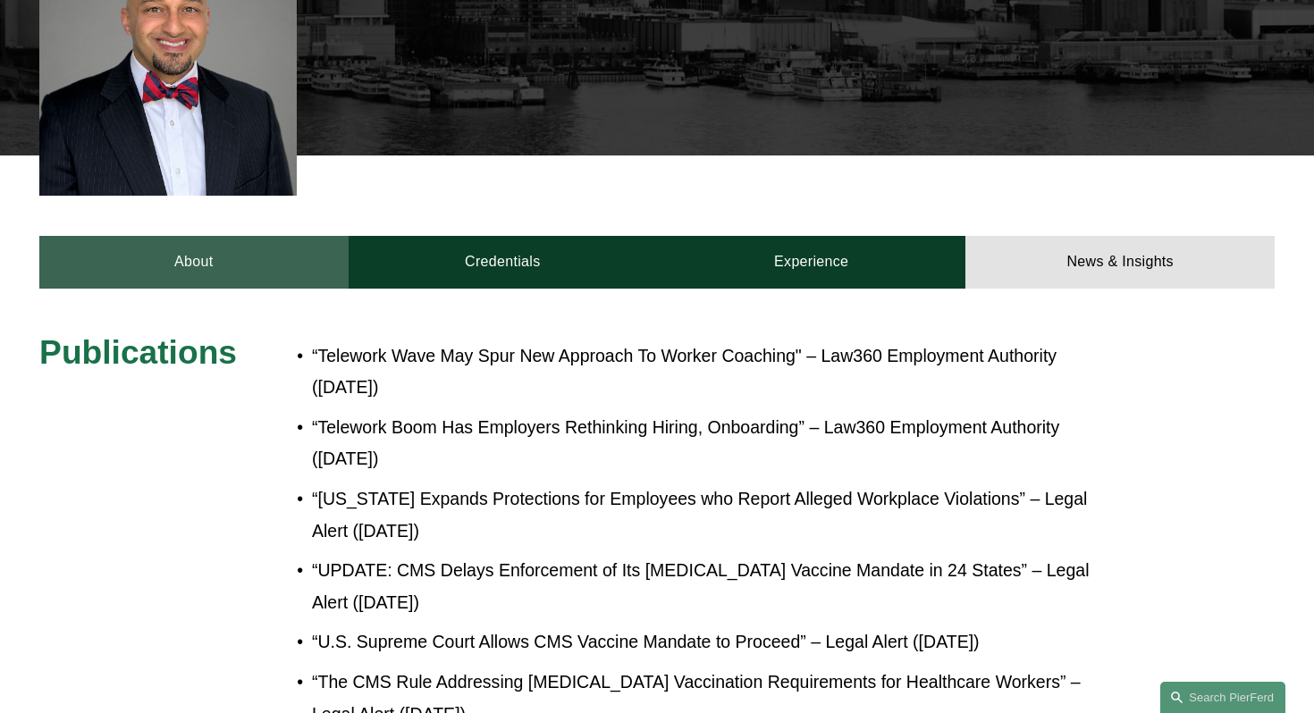
click at [189, 263] on link "About" at bounding box center [193, 262] width 308 height 53
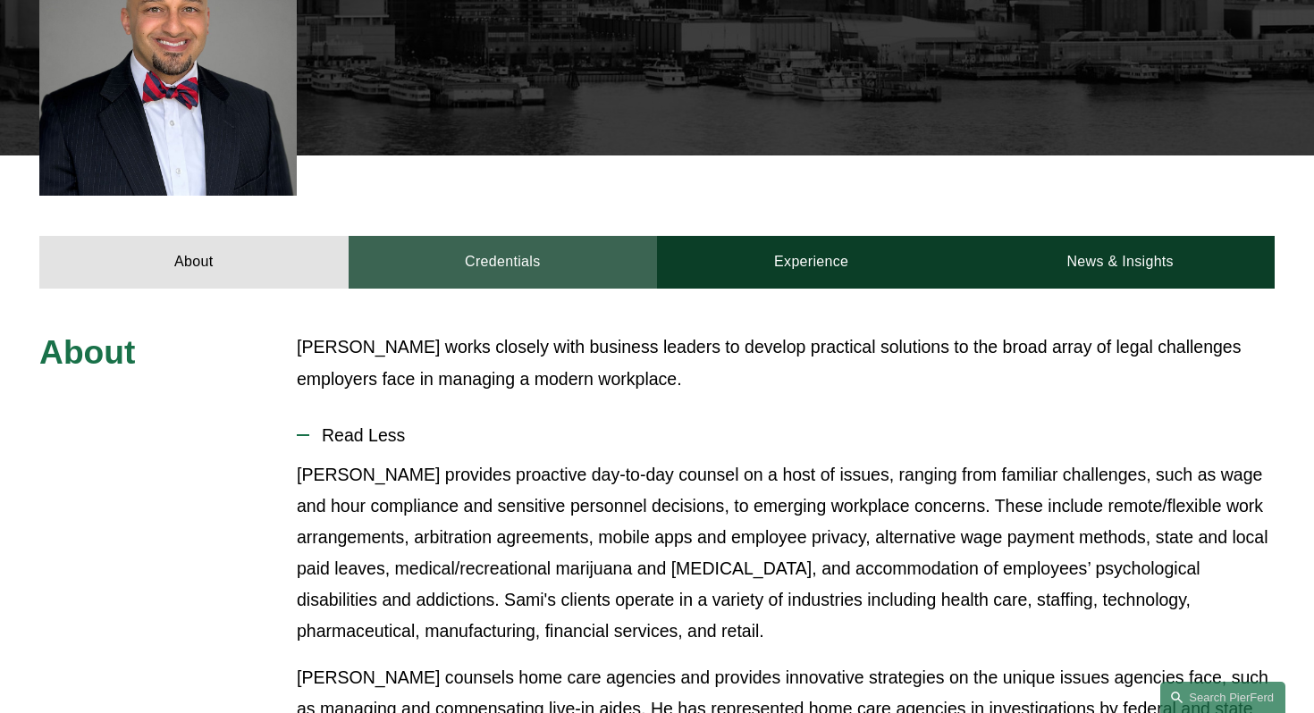
click at [438, 268] on link "Credentials" at bounding box center [503, 262] width 308 height 53
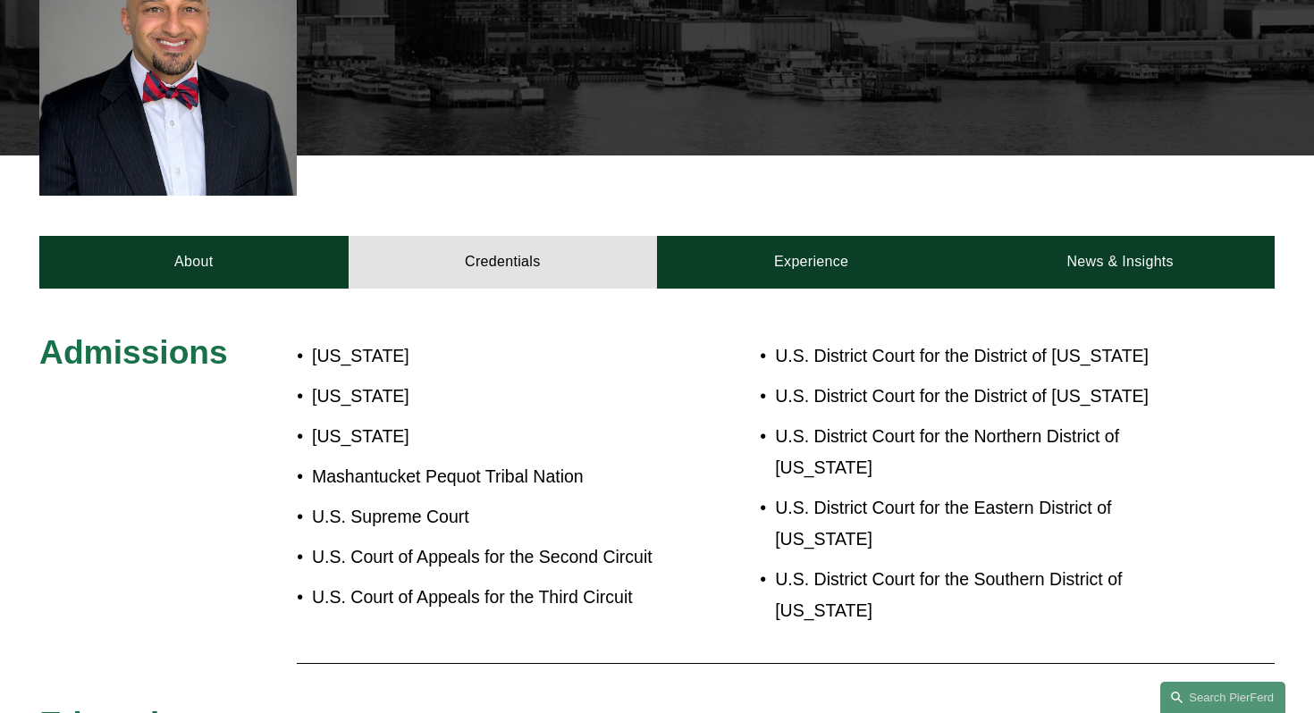
click at [179, 362] on span "Admissions" at bounding box center [133, 352] width 189 height 38
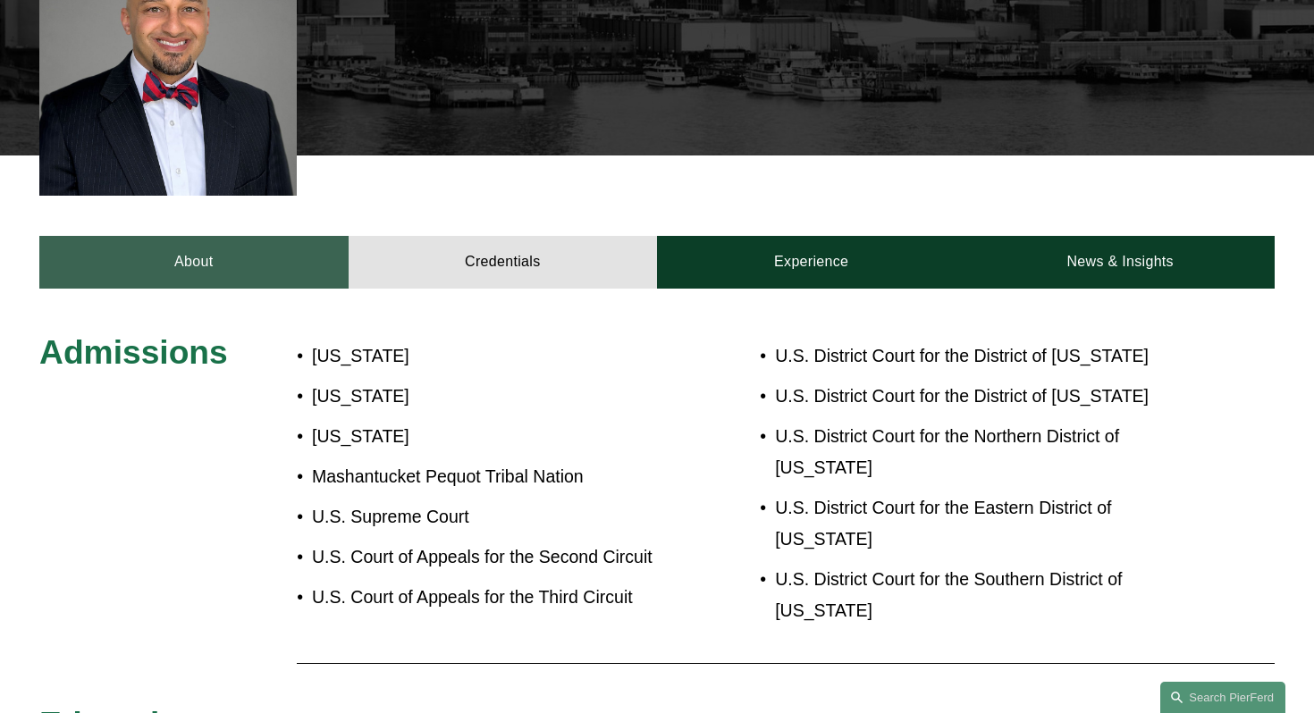
click at [166, 254] on link "About" at bounding box center [193, 262] width 308 height 53
